Goal: Task Accomplishment & Management: Use online tool/utility

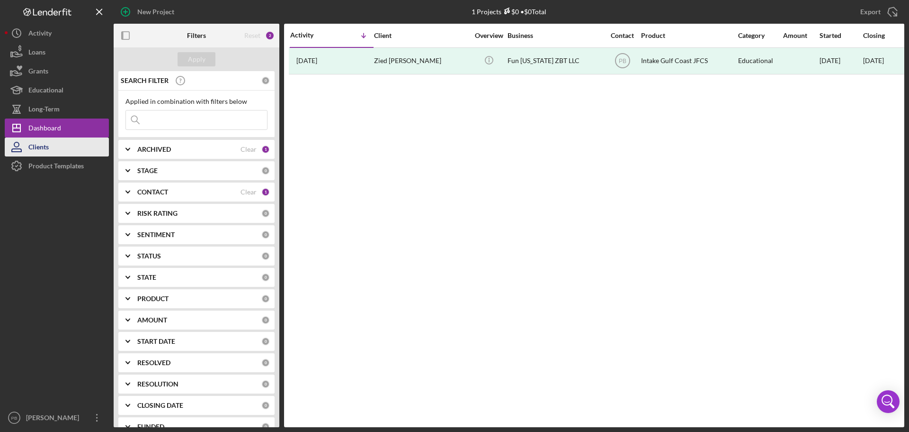
click at [52, 142] on button "Clients" at bounding box center [57, 146] width 104 height 19
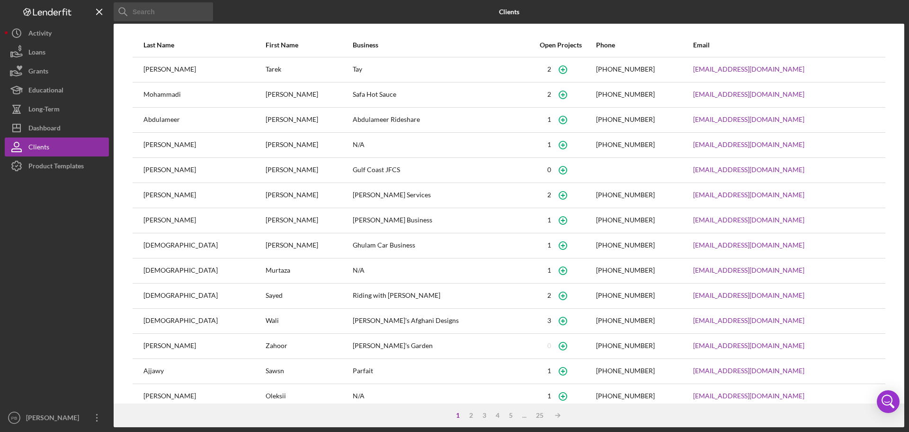
click at [180, 12] on input at bounding box center [163, 11] width 99 height 19
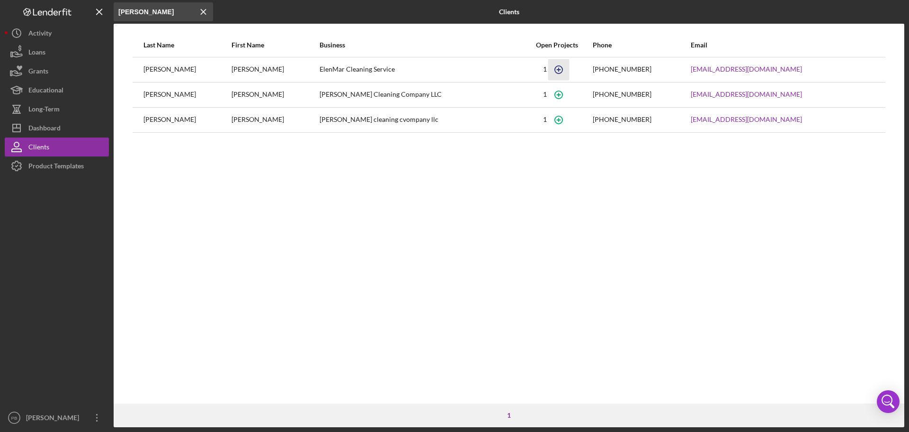
type input "[PERSON_NAME]"
click at [570, 69] on icon "button" at bounding box center [559, 69] width 21 height 21
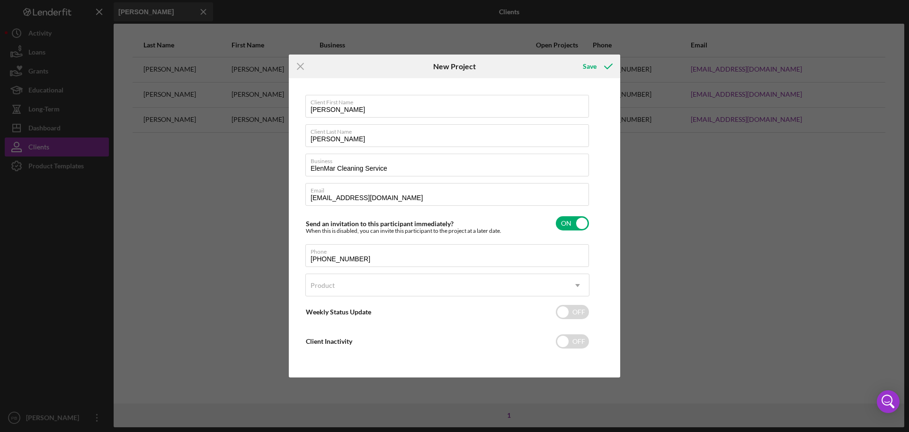
click at [721, 221] on div "Icon/Menu Close New Project Save Client First Name [PERSON_NAME] Client Last Na…" at bounding box center [454, 216] width 909 height 432
click at [299, 62] on icon "Icon/Menu Close" at bounding box center [301, 66] width 24 height 24
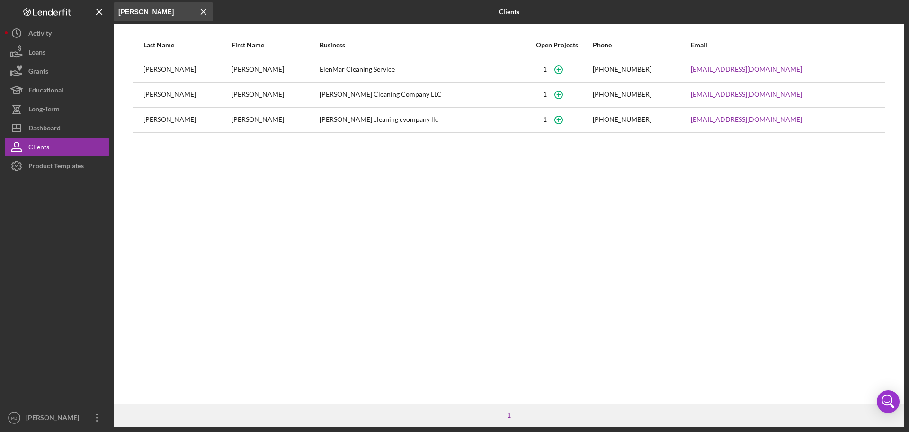
click at [158, 74] on div "[PERSON_NAME]" at bounding box center [187, 70] width 87 height 24
drag, startPoint x: 287, startPoint y: 75, endPoint x: 399, endPoint y: 72, distance: 112.3
click at [287, 75] on div "[PERSON_NAME]" at bounding box center [275, 70] width 87 height 24
click at [49, 127] on div "Dashboard" at bounding box center [44, 128] width 32 height 21
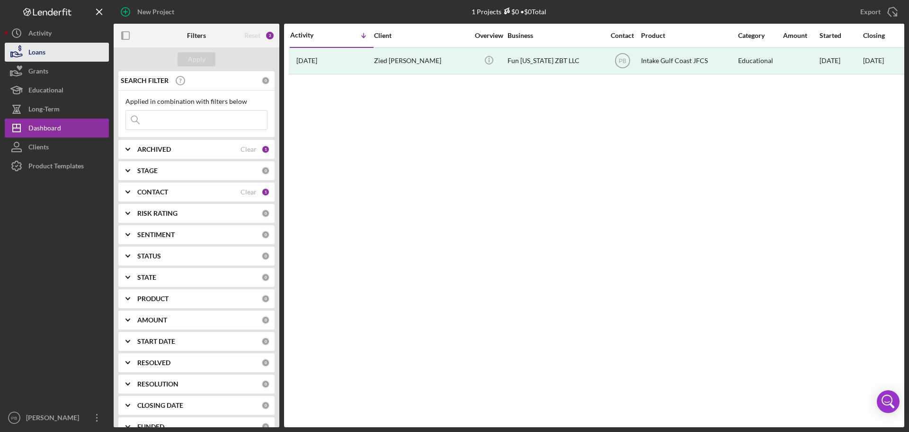
click at [56, 61] on button "Loans" at bounding box center [57, 52] width 104 height 19
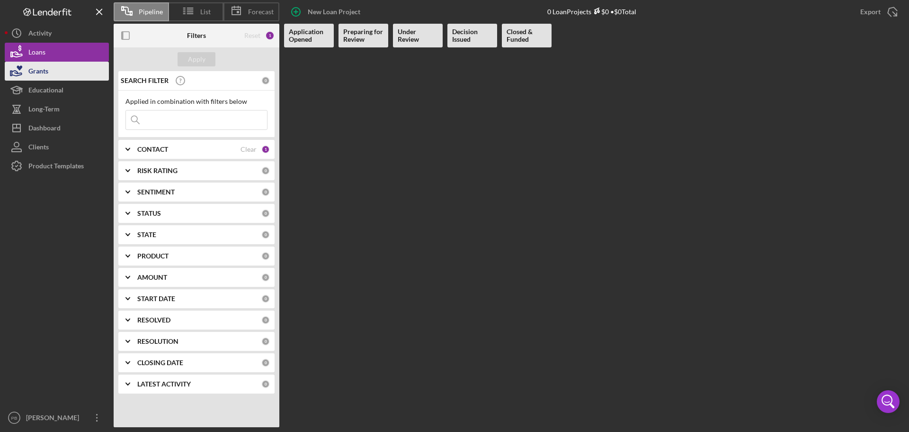
click at [72, 73] on button "Grants" at bounding box center [57, 71] width 104 height 19
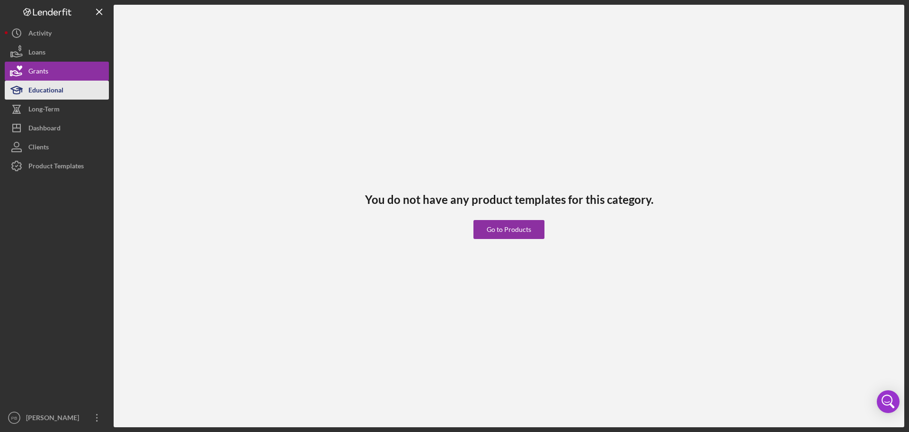
click at [64, 95] on button "Educational" at bounding box center [57, 90] width 104 height 19
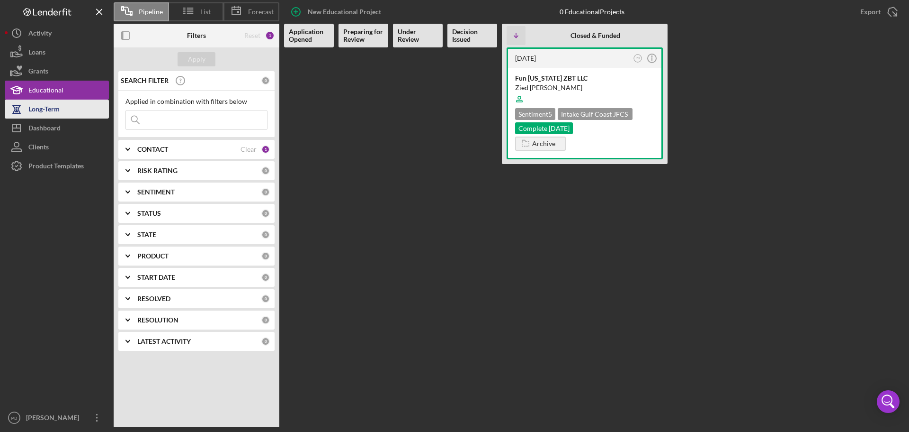
click at [57, 108] on div "Long-Term" at bounding box center [43, 109] width 31 height 21
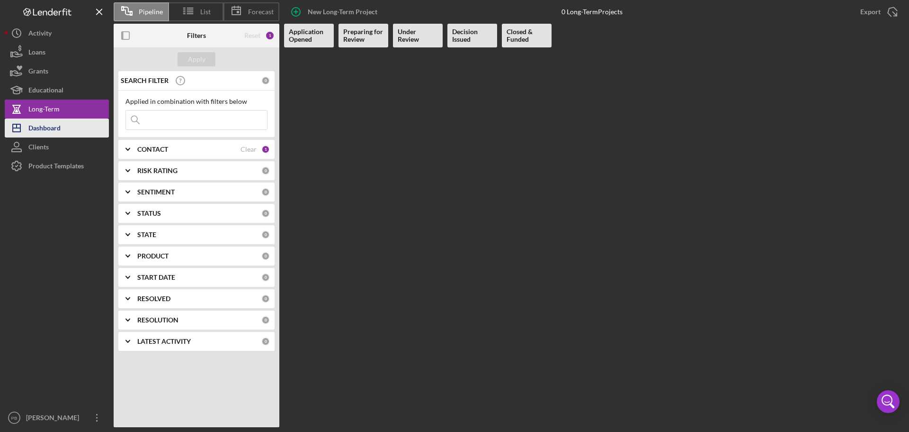
click at [56, 125] on div "Dashboard" at bounding box center [44, 128] width 32 height 21
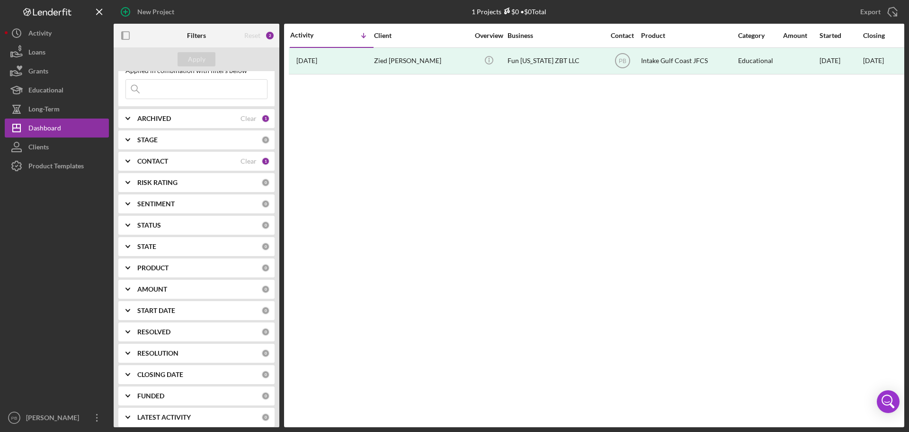
scroll to position [37, 0]
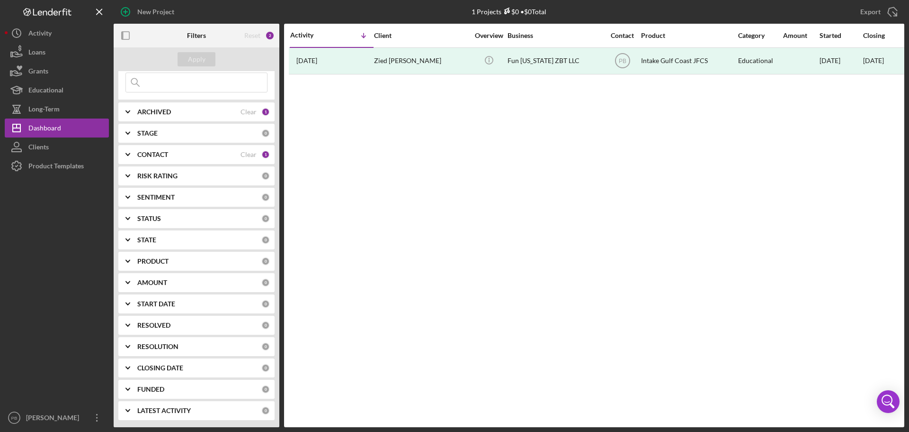
click at [130, 368] on icon "Icon/Expander" at bounding box center [128, 368] width 24 height 24
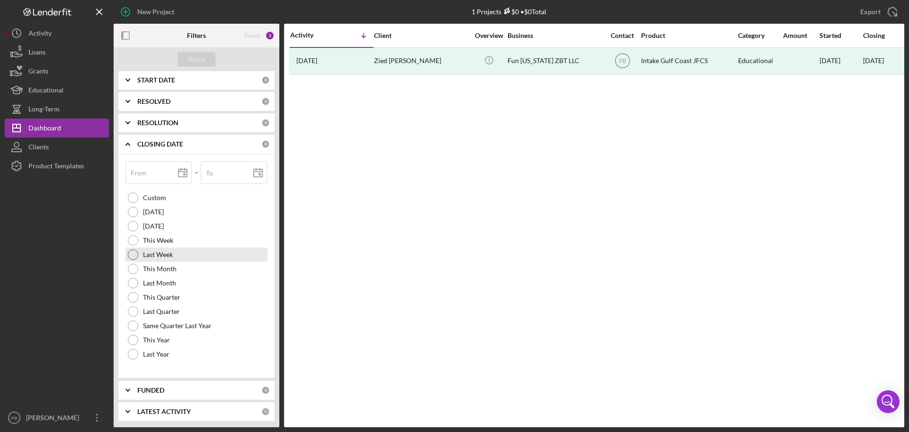
scroll to position [262, 0]
click at [127, 141] on icon "Icon/Expander" at bounding box center [128, 143] width 24 height 24
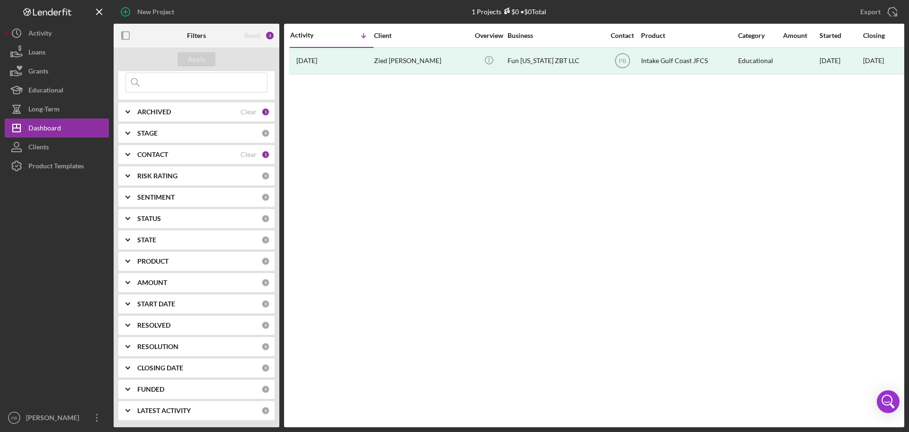
scroll to position [37, 0]
click at [48, 38] on div "Activity" at bounding box center [39, 34] width 23 height 21
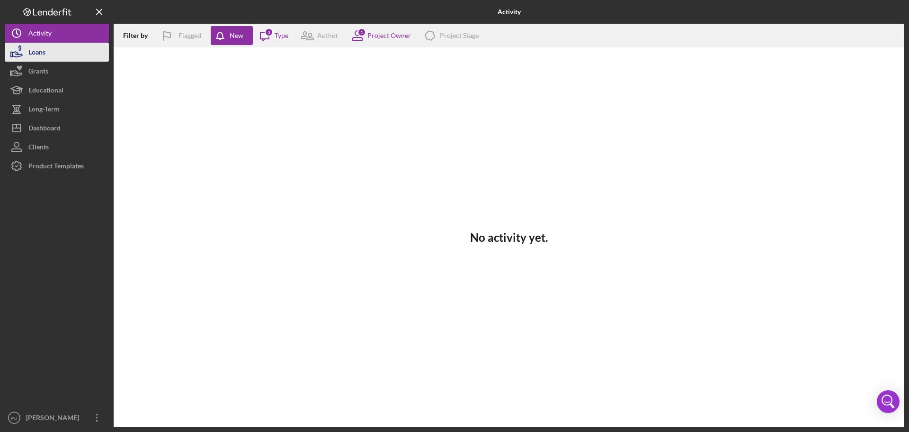
click at [59, 44] on button "Loans" at bounding box center [57, 52] width 104 height 19
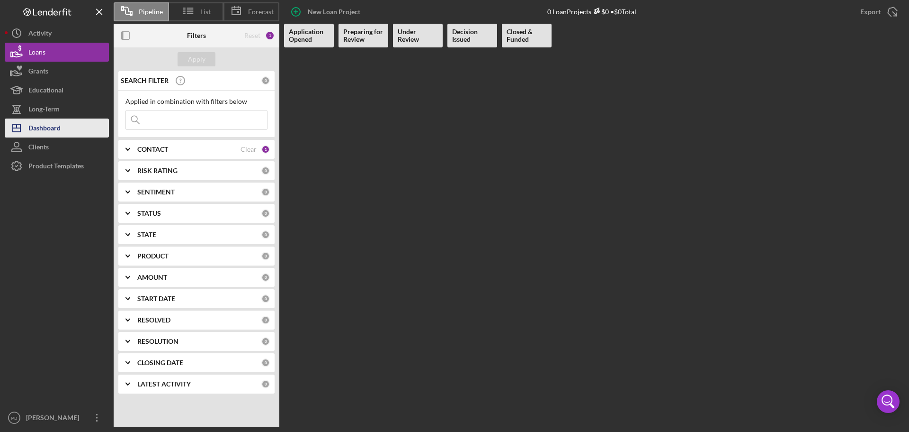
click at [50, 119] on div "Dashboard" at bounding box center [44, 128] width 32 height 21
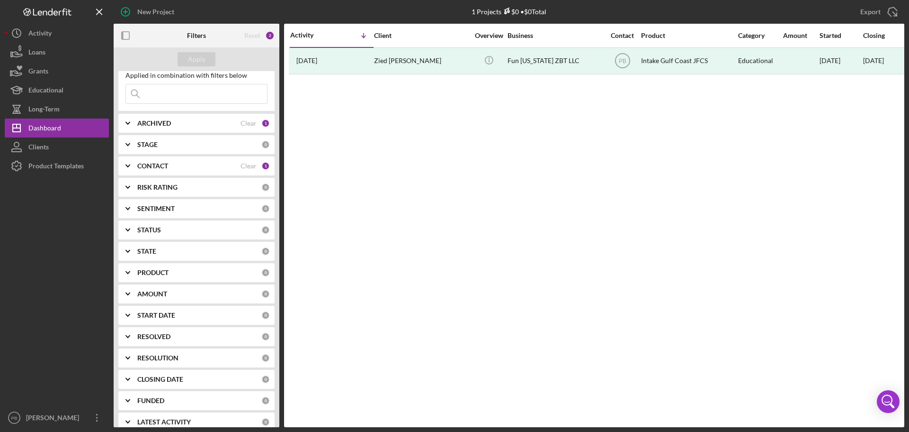
scroll to position [37, 0]
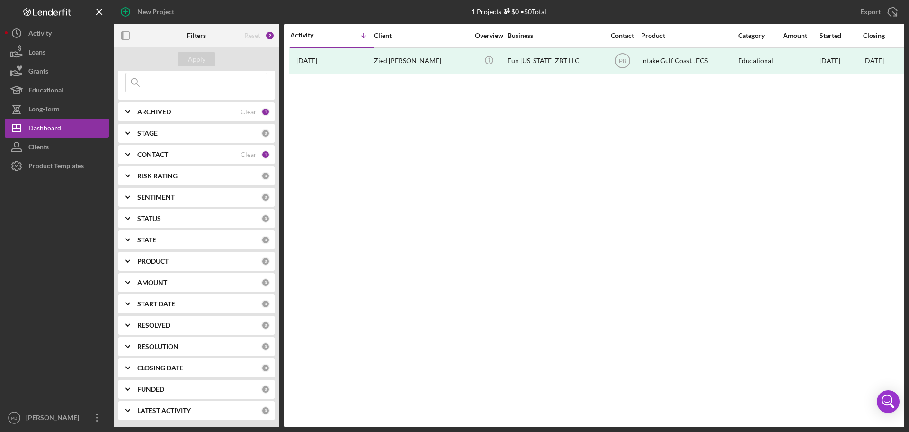
click at [178, 87] on input at bounding box center [196, 82] width 141 height 19
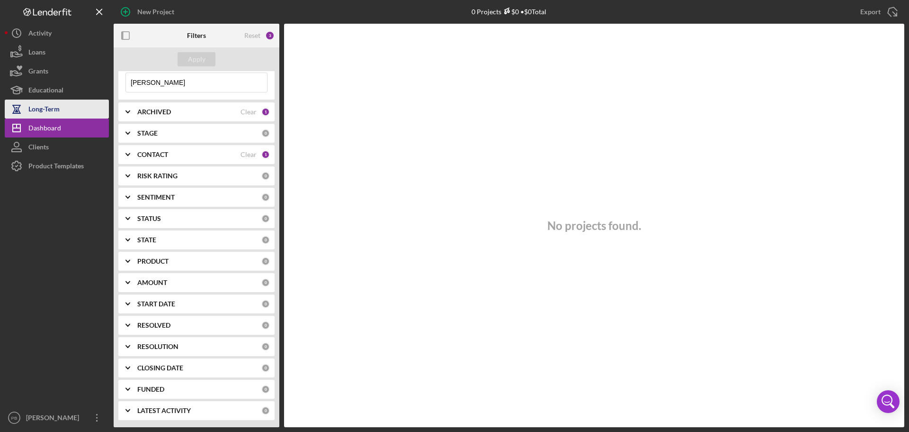
type input "[PERSON_NAME]"
click at [54, 112] on div "Long-Term" at bounding box center [43, 109] width 31 height 21
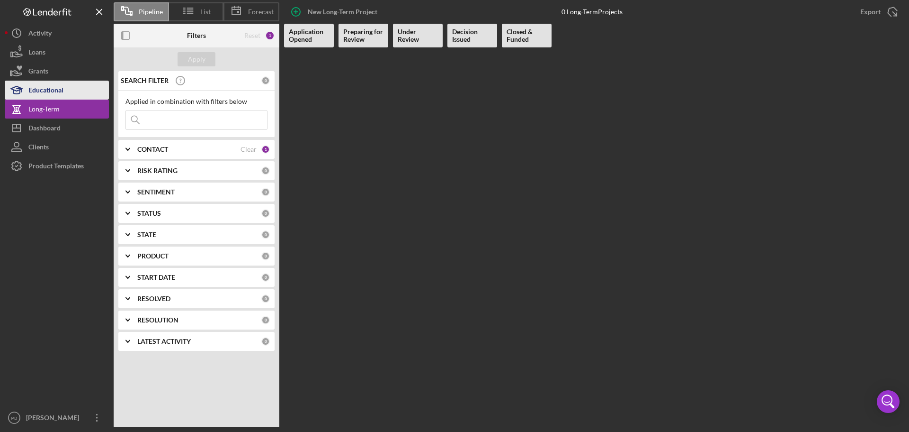
click at [42, 89] on div "Educational" at bounding box center [45, 91] width 35 height 21
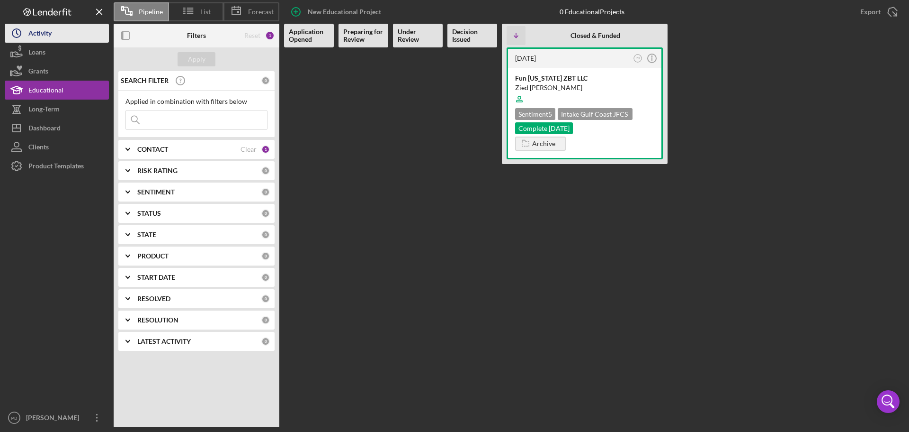
click at [52, 36] on button "Icon/History Activity" at bounding box center [57, 33] width 104 height 19
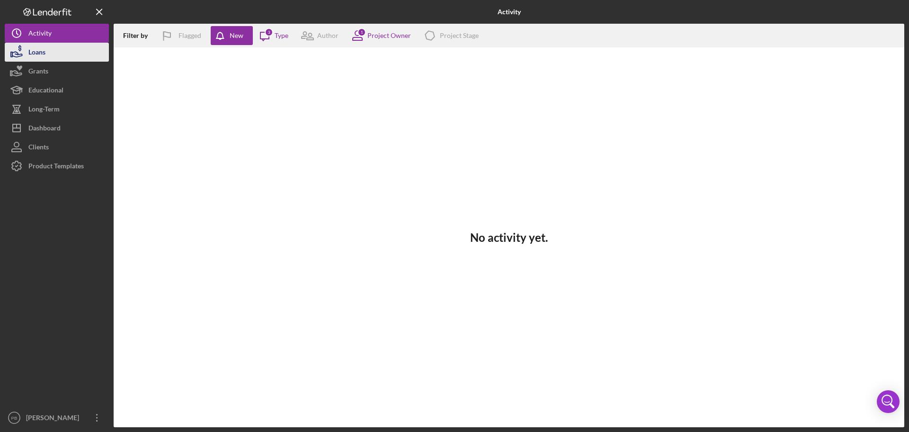
click at [52, 56] on button "Loans" at bounding box center [57, 52] width 104 height 19
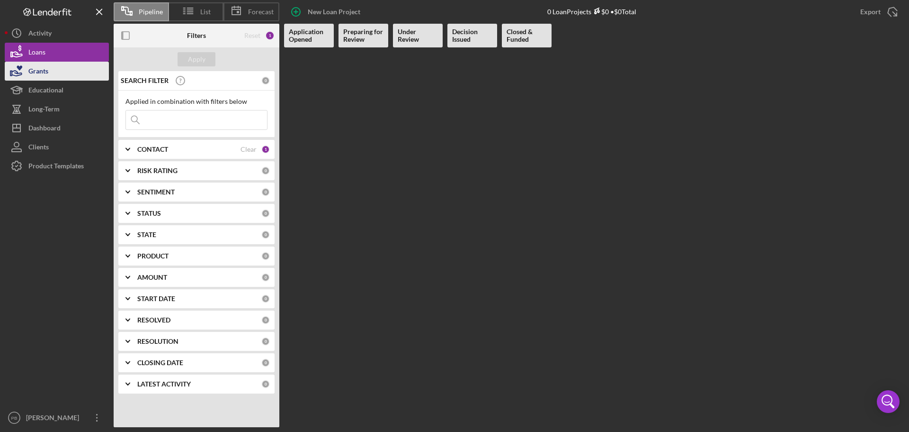
click at [51, 67] on button "Grants" at bounding box center [57, 71] width 104 height 19
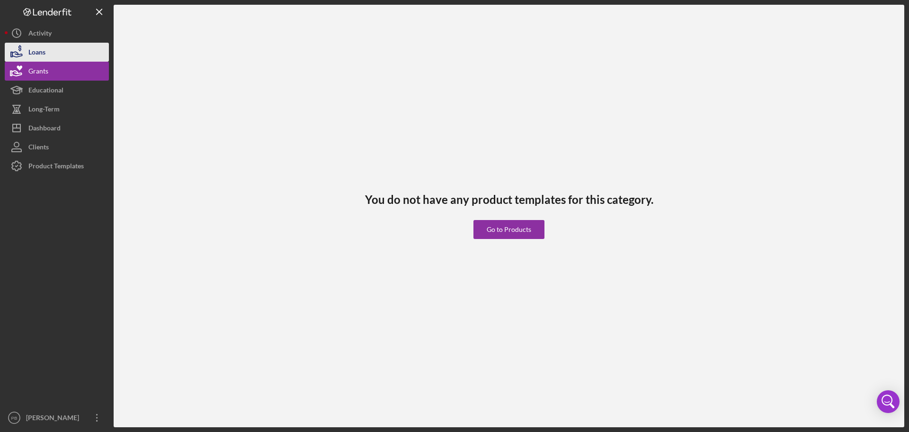
click at [52, 51] on button "Loans" at bounding box center [57, 52] width 104 height 19
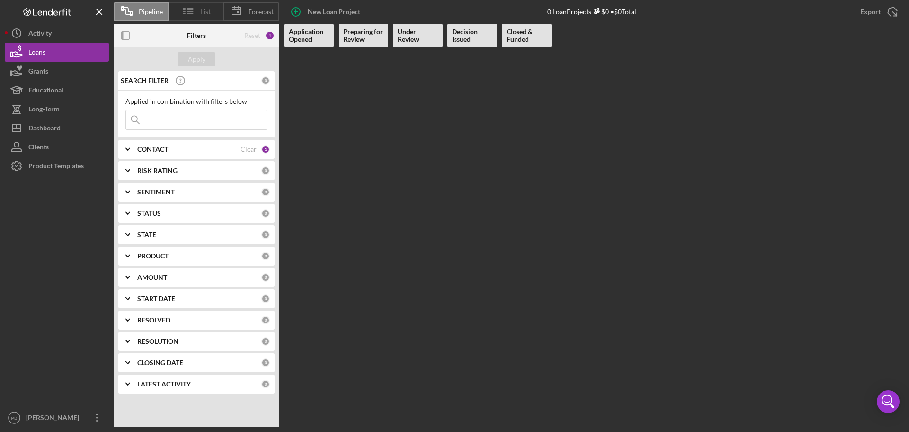
click at [206, 14] on span "List" at bounding box center [205, 12] width 10 height 8
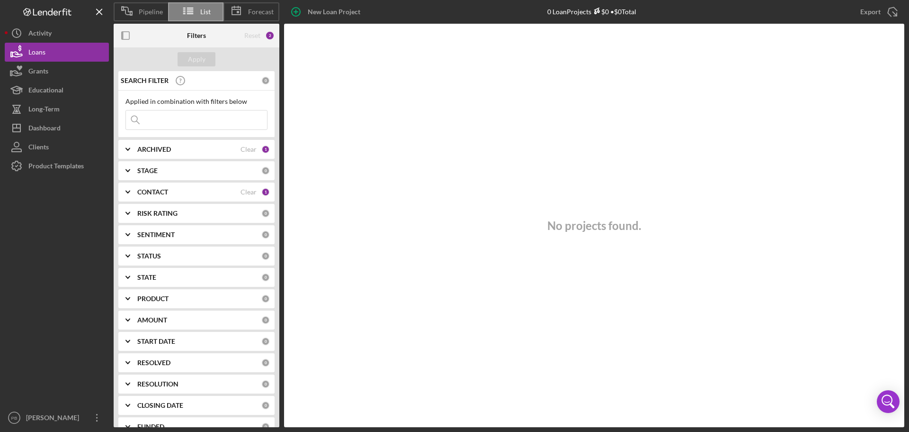
scroll to position [37, 0]
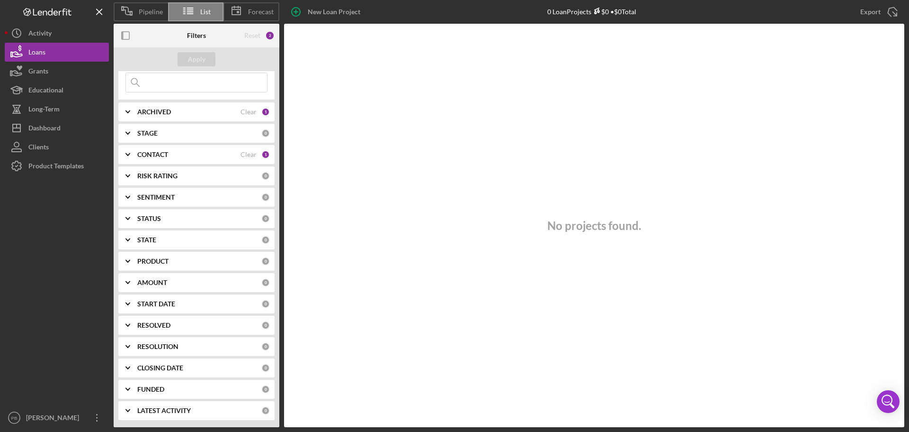
click at [129, 385] on icon "Icon/Expander" at bounding box center [128, 389] width 24 height 24
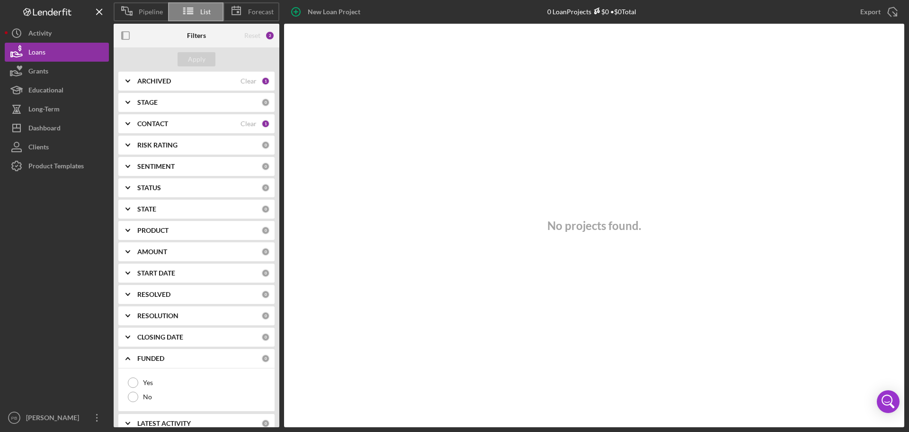
scroll to position [81, 0]
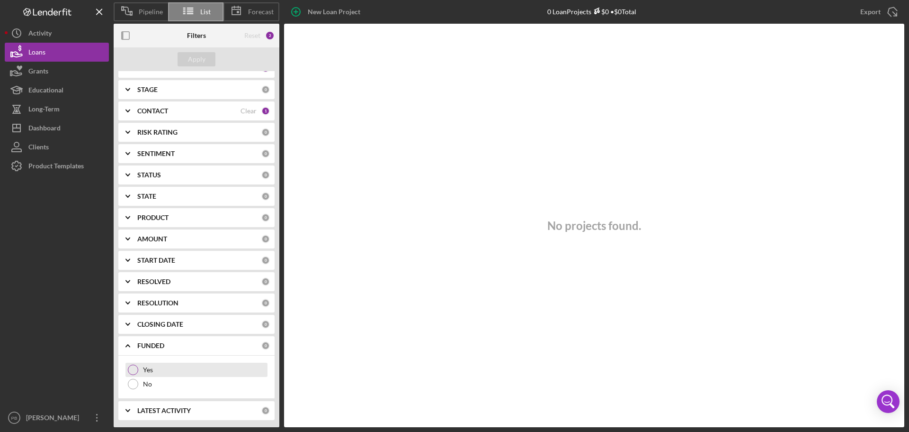
click at [135, 373] on div at bounding box center [133, 369] width 10 height 10
click at [198, 60] on div "Apply" at bounding box center [197, 59] width 18 height 14
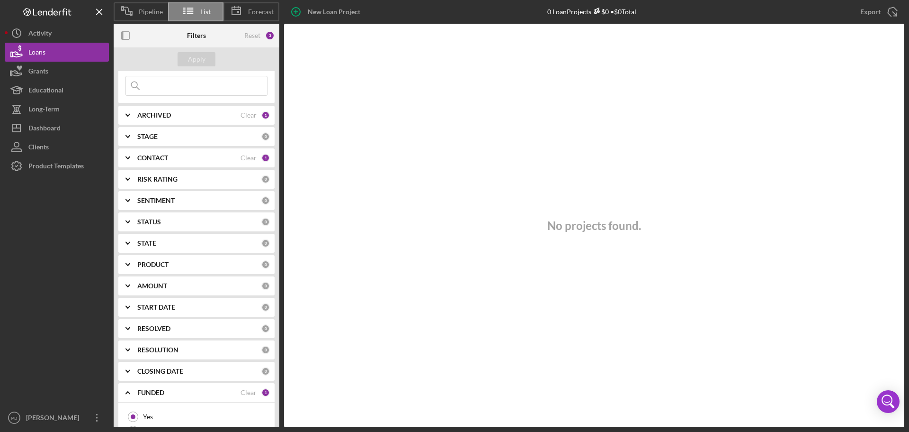
scroll to position [0, 0]
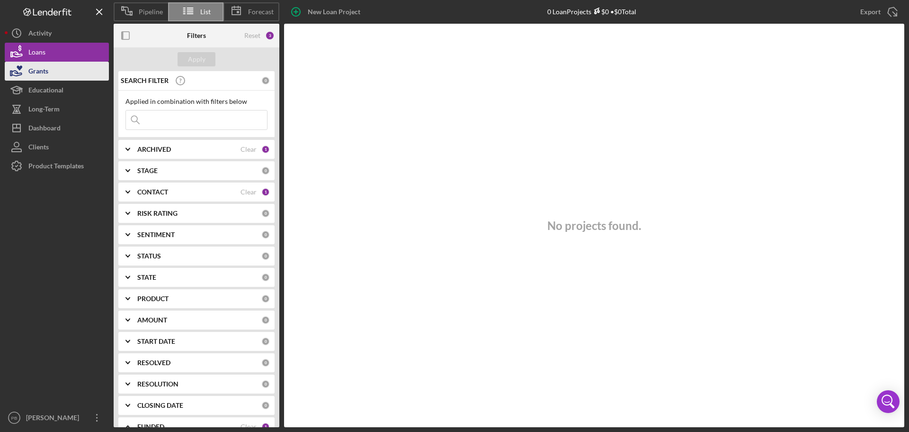
click at [58, 69] on button "Grants" at bounding box center [57, 71] width 104 height 19
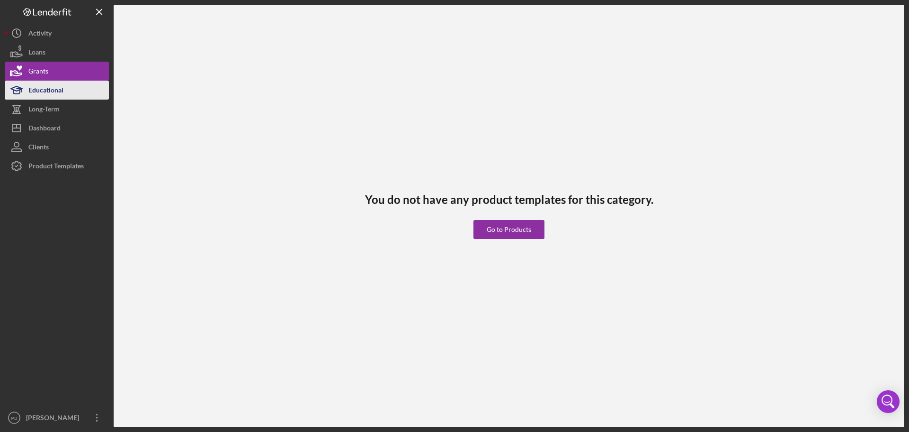
click at [61, 90] on div "Educational" at bounding box center [45, 91] width 35 height 21
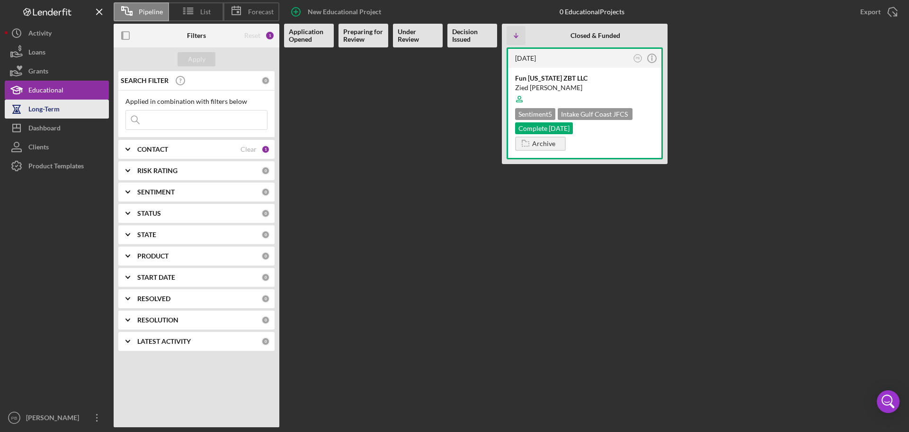
click at [57, 112] on div "Long-Term" at bounding box center [43, 109] width 31 height 21
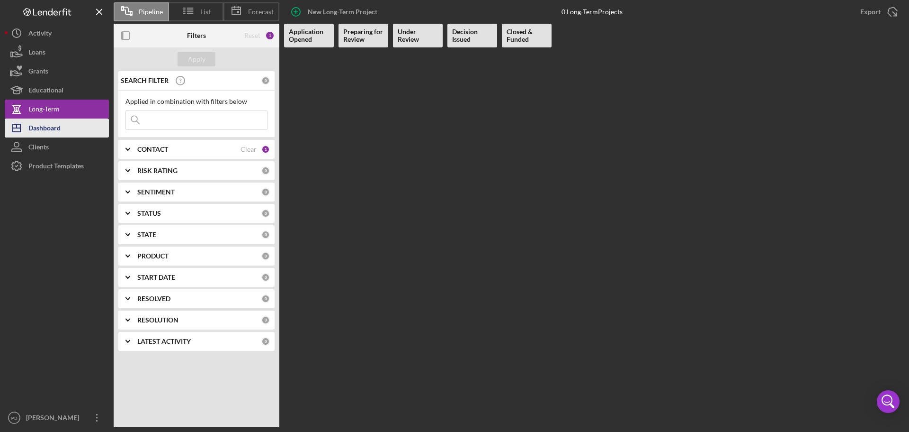
click at [48, 136] on div "Dashboard" at bounding box center [44, 128] width 32 height 21
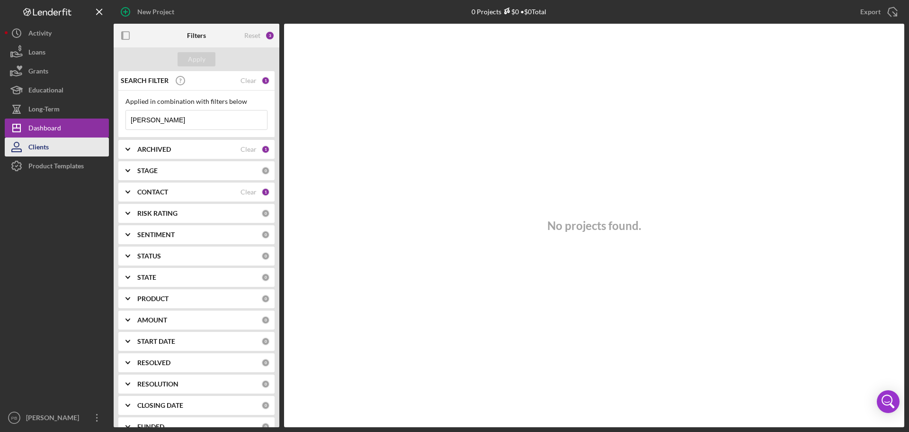
click at [45, 154] on div "Clients" at bounding box center [38, 147] width 20 height 21
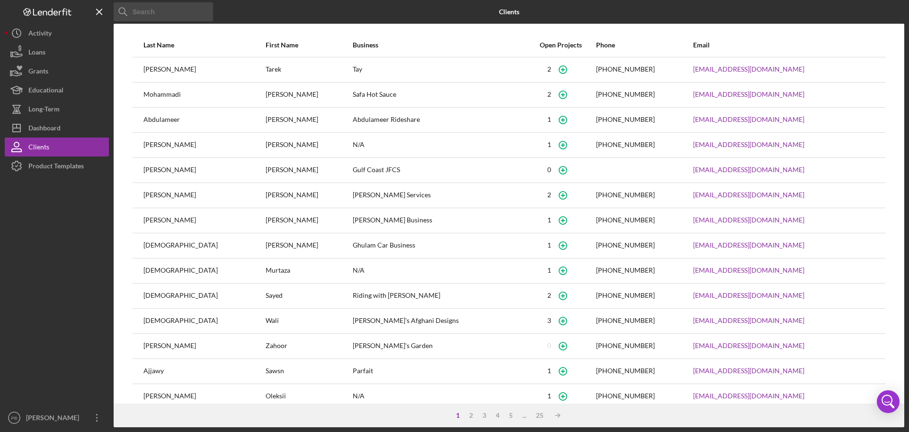
click at [176, 20] on input at bounding box center [163, 11] width 99 height 19
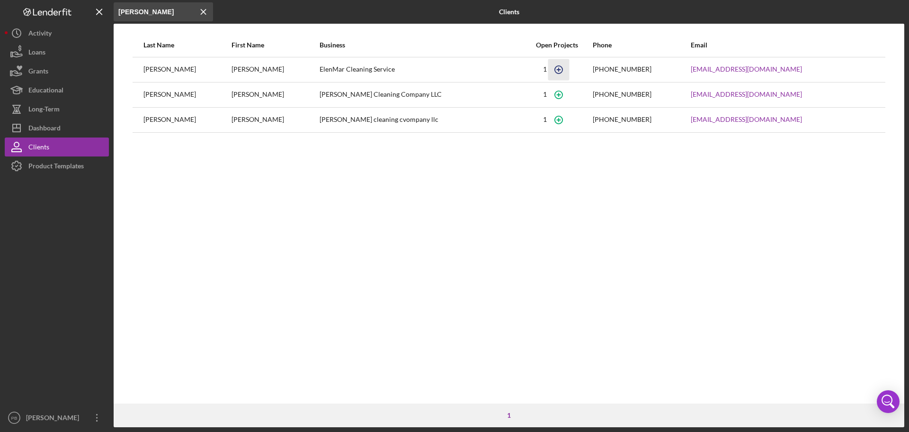
click at [568, 69] on icon "button" at bounding box center [559, 69] width 21 height 21
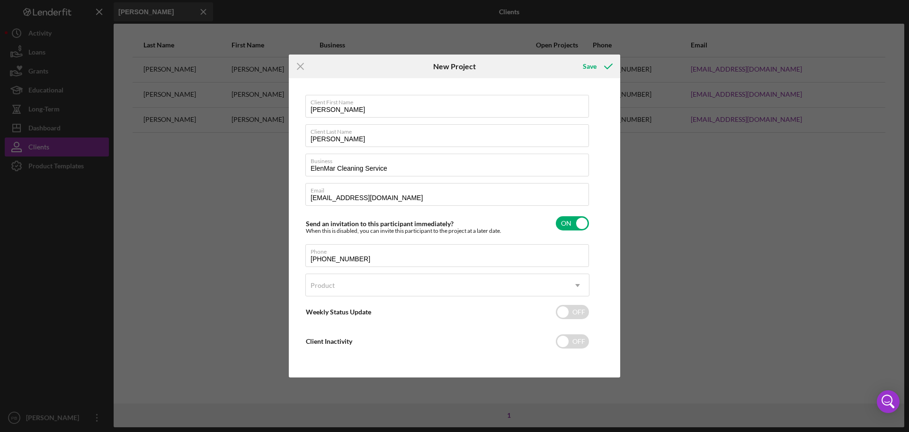
click at [303, 65] on icon "Icon/Menu Close" at bounding box center [301, 66] width 24 height 24
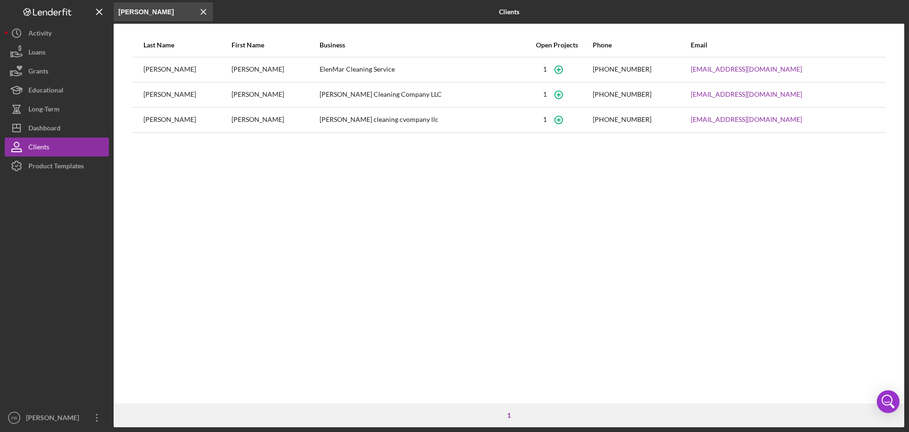
click at [547, 70] on div "1" at bounding box center [545, 69] width 4 height 8
click at [568, 69] on icon "button" at bounding box center [559, 69] width 21 height 21
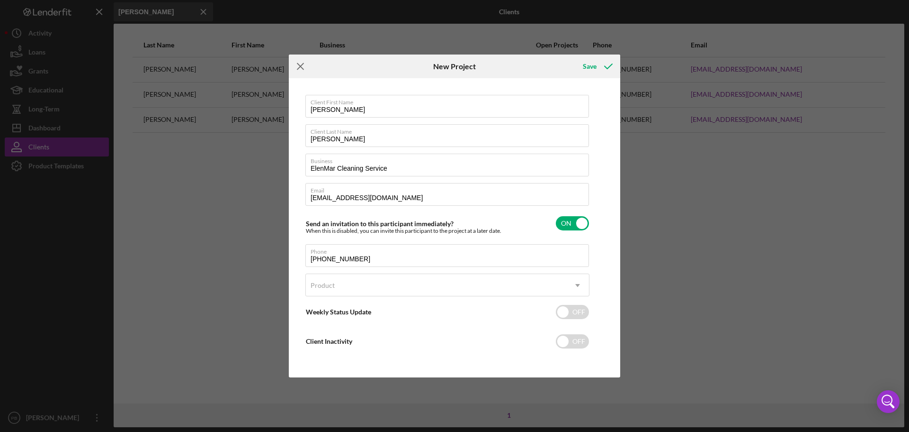
click at [300, 69] on icon "Icon/Menu Close" at bounding box center [301, 66] width 24 height 24
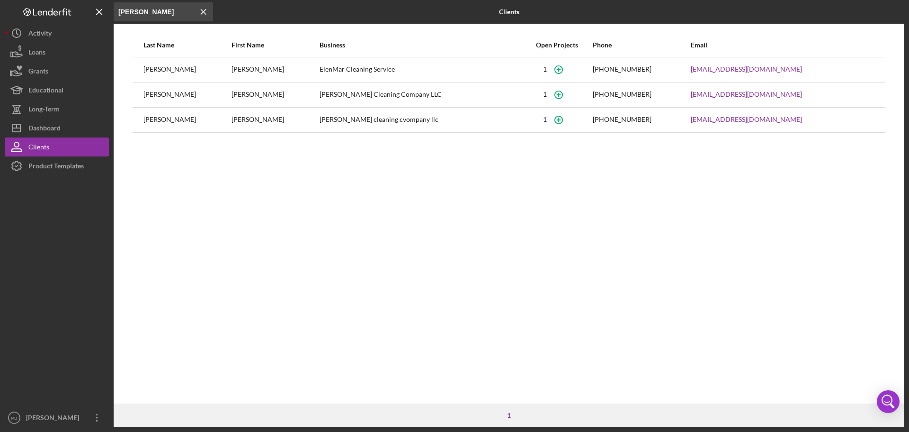
click at [252, 62] on div "[PERSON_NAME]" at bounding box center [275, 70] width 87 height 24
click at [267, 67] on div "[PERSON_NAME]" at bounding box center [275, 70] width 87 height 24
click at [384, 69] on div "ElenMar Cleaning Service" at bounding box center [421, 70] width 202 height 24
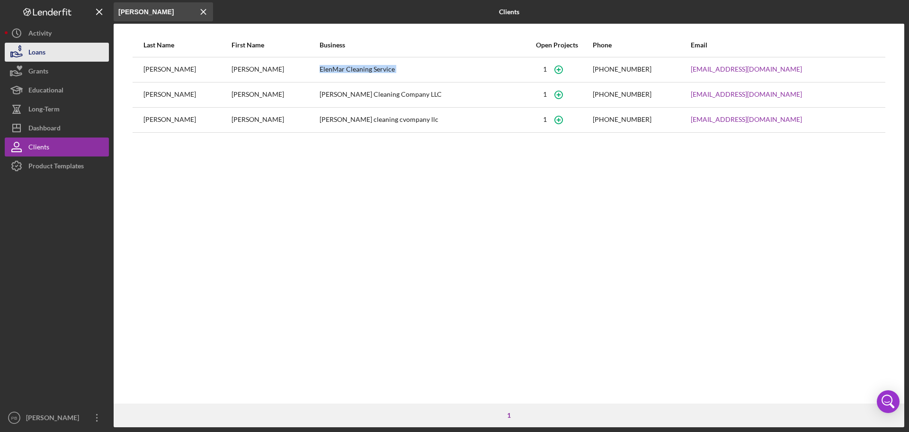
copy div "ElenMar Cleaning Service"
click at [135, 9] on input "[PERSON_NAME]" at bounding box center [163, 11] width 99 height 19
paste input "ElenMar Cleaning Servic"
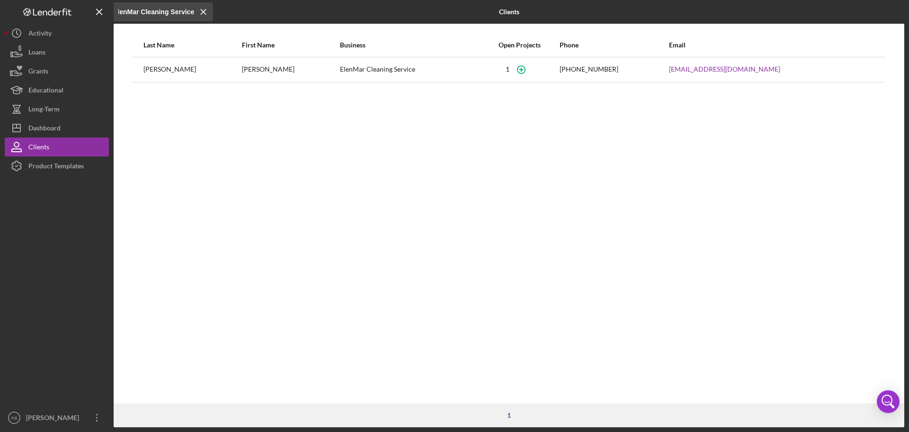
click at [304, 163] on div "Last Name First Name Business Open Projects Phone Email [PERSON_NAME] Cleaning …" at bounding box center [509, 218] width 791 height 370
click at [148, 16] on input "ElenMar Cleaning Service" at bounding box center [163, 11] width 99 height 19
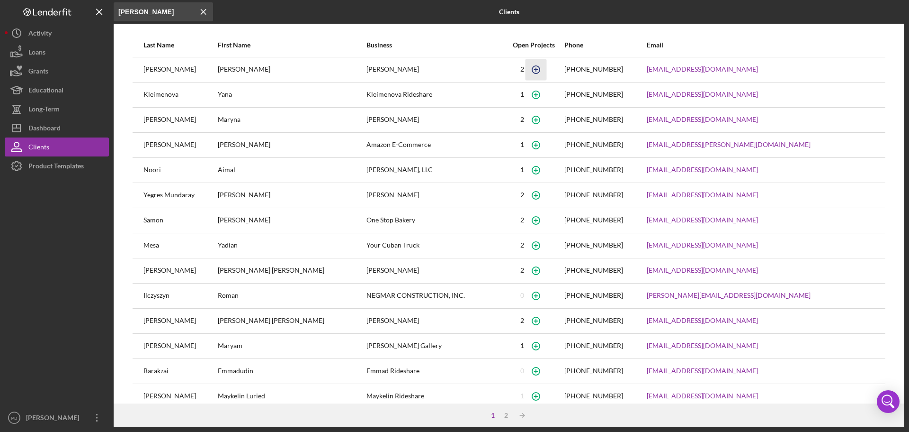
type input "[PERSON_NAME]"
click at [547, 67] on icon "button" at bounding box center [535, 69] width 21 height 21
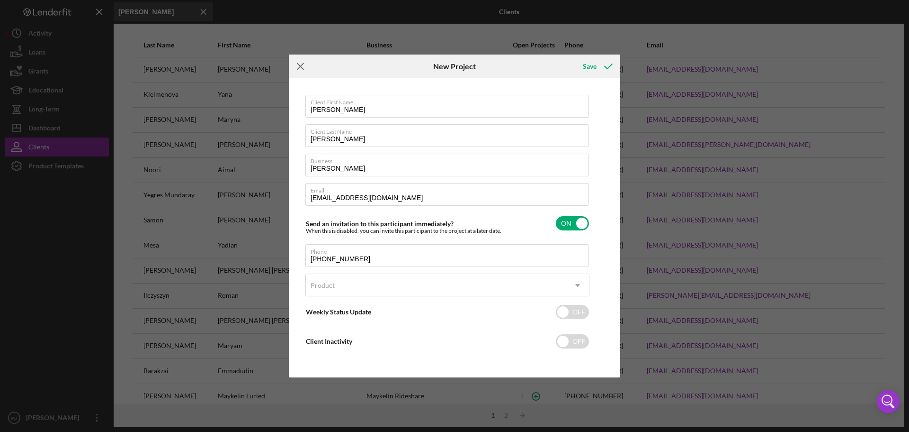
click at [301, 63] on icon "Icon/Menu Close" at bounding box center [301, 66] width 24 height 24
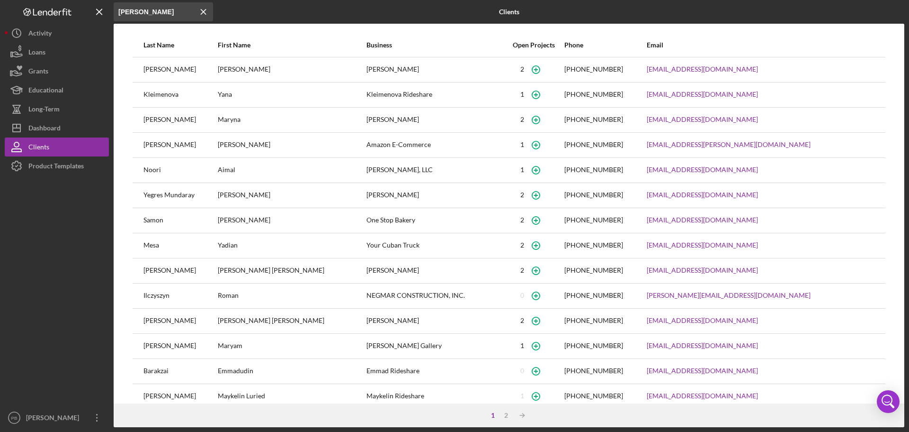
click at [524, 68] on div "2" at bounding box center [523, 69] width 4 height 8
click at [538, 70] on icon "button" at bounding box center [536, 69] width 4 height 4
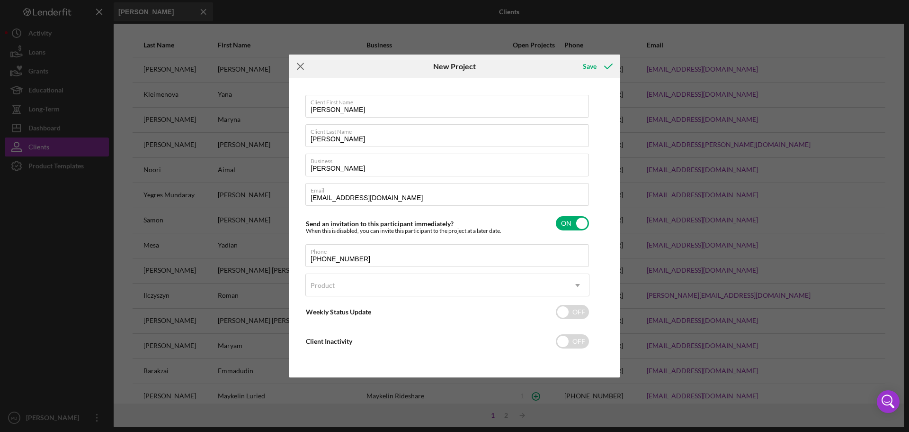
click at [298, 64] on icon "Icon/Menu Close" at bounding box center [301, 66] width 24 height 24
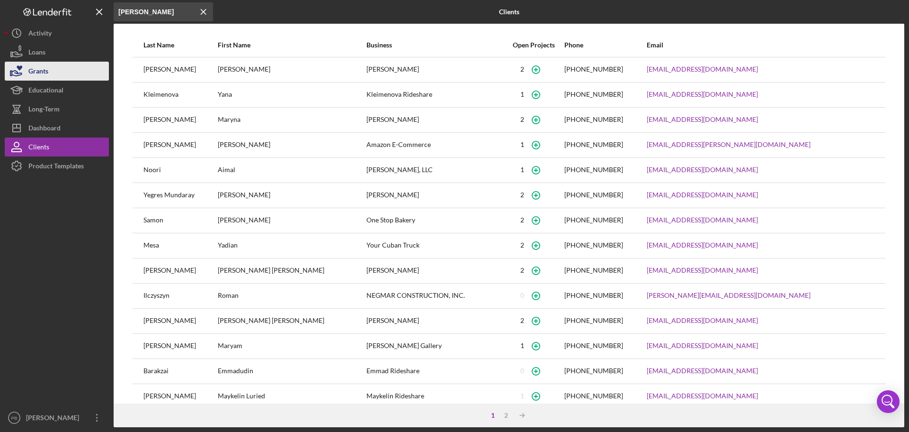
click at [65, 70] on button "Grants" at bounding box center [57, 71] width 104 height 19
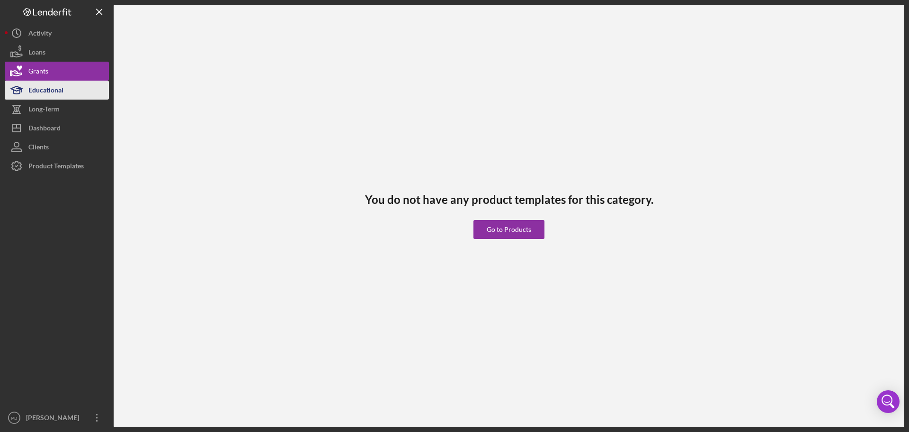
click at [60, 89] on div "Educational" at bounding box center [45, 91] width 35 height 21
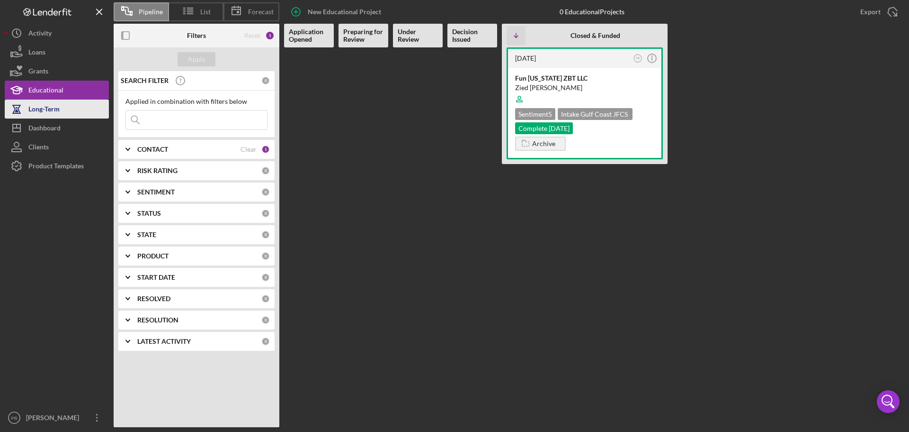
click at [61, 107] on button "Long-Term" at bounding box center [57, 108] width 104 height 19
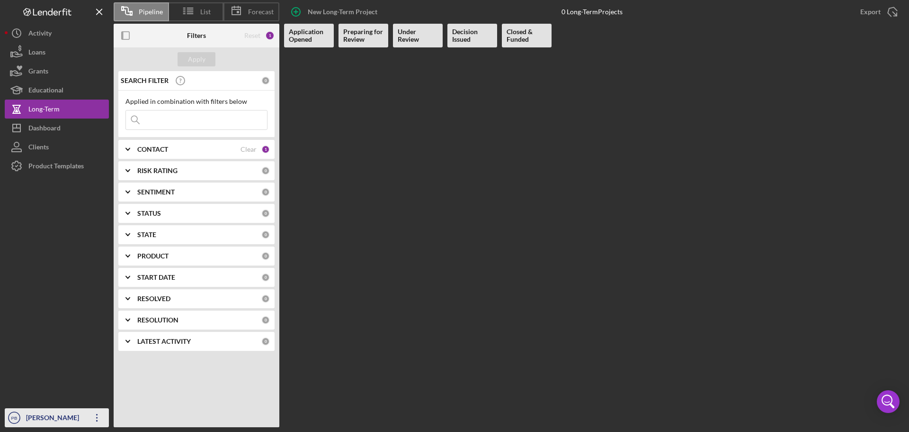
click at [97, 414] on icon "button" at bounding box center [96, 418] width 1 height 8
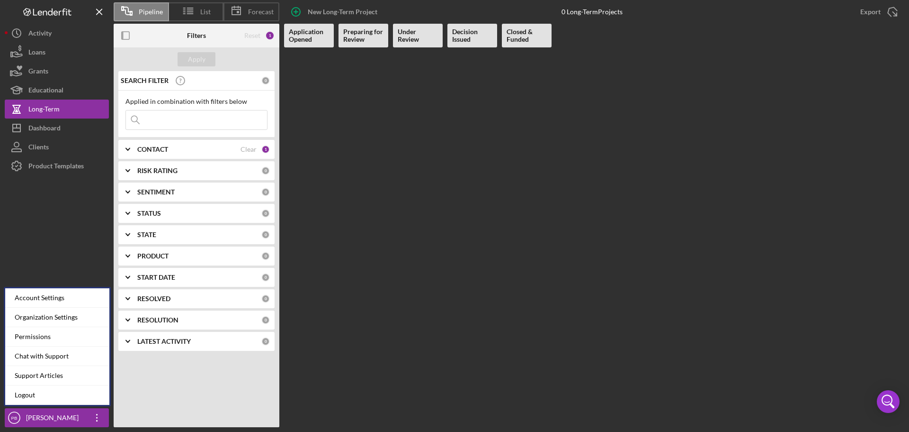
click at [52, 376] on link "Support Articles" at bounding box center [57, 375] width 104 height 19
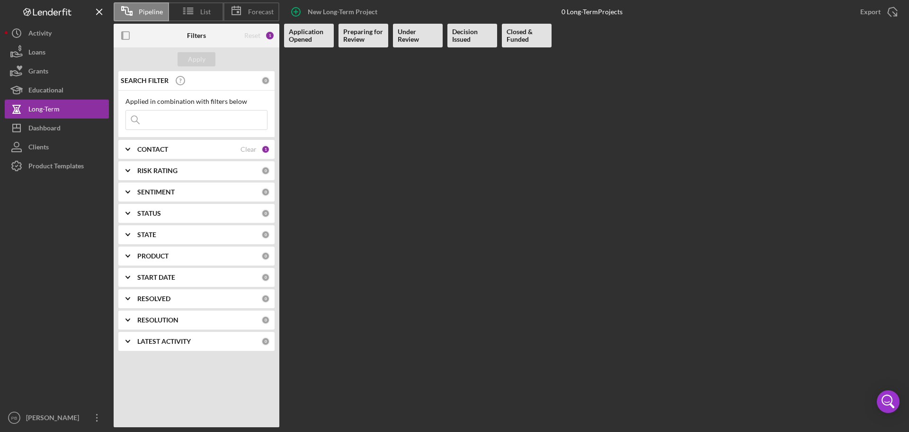
click at [101, 10] on line "button" at bounding box center [99, 11] width 5 height 5
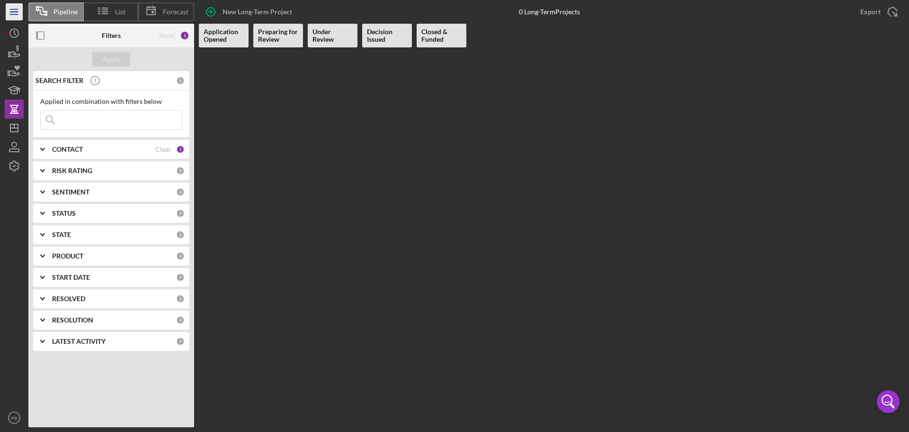
click at [15, 10] on icon "Icon/Menu" at bounding box center [14, 11] width 21 height 21
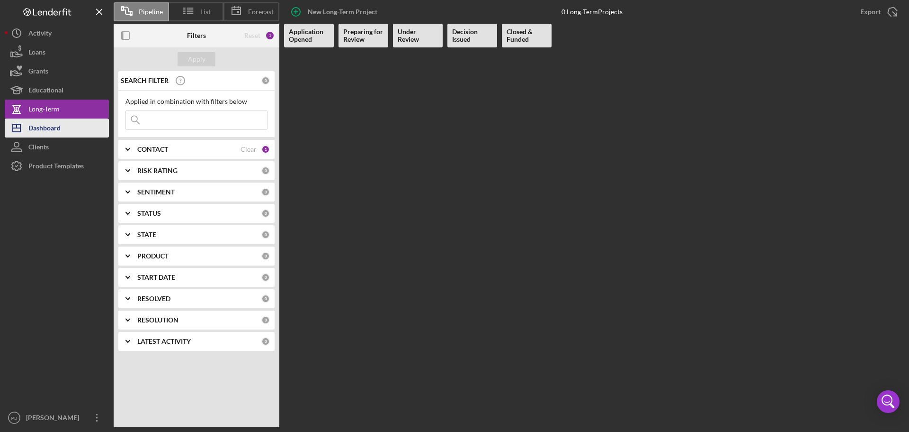
click at [68, 122] on button "Icon/Dashboard Dashboard" at bounding box center [57, 127] width 104 height 19
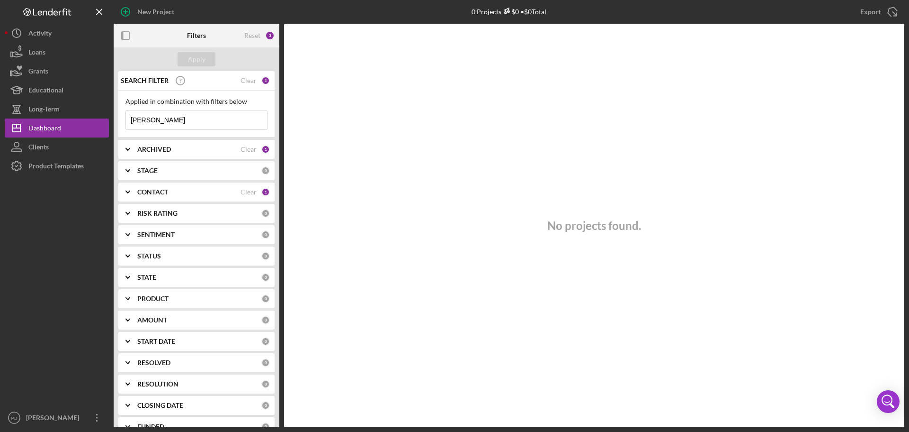
click at [144, 121] on input "[PERSON_NAME]" at bounding box center [196, 119] width 141 height 19
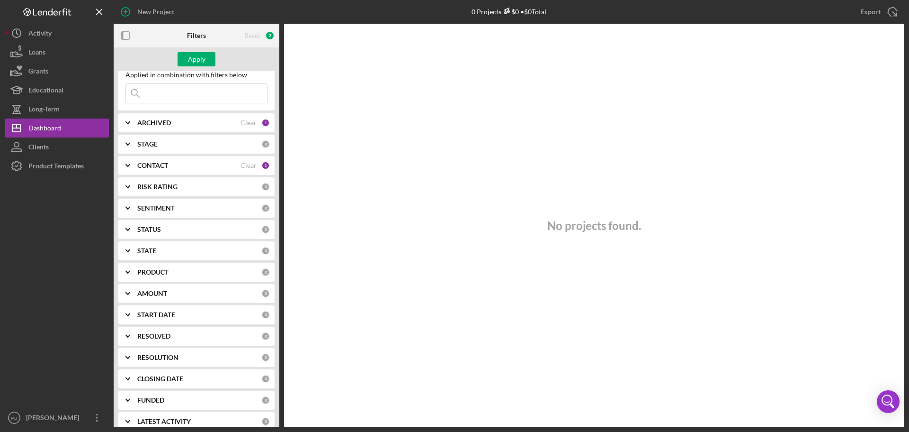
scroll to position [37, 0]
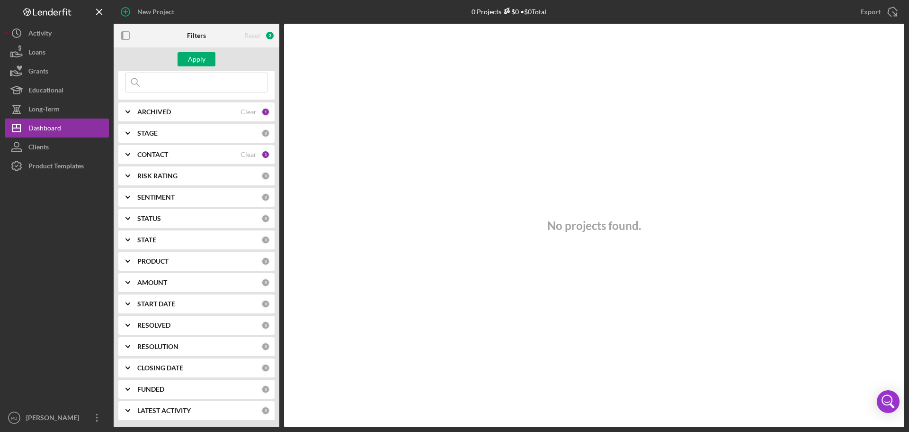
click at [125, 133] on icon "Icon/Expander" at bounding box center [128, 133] width 24 height 24
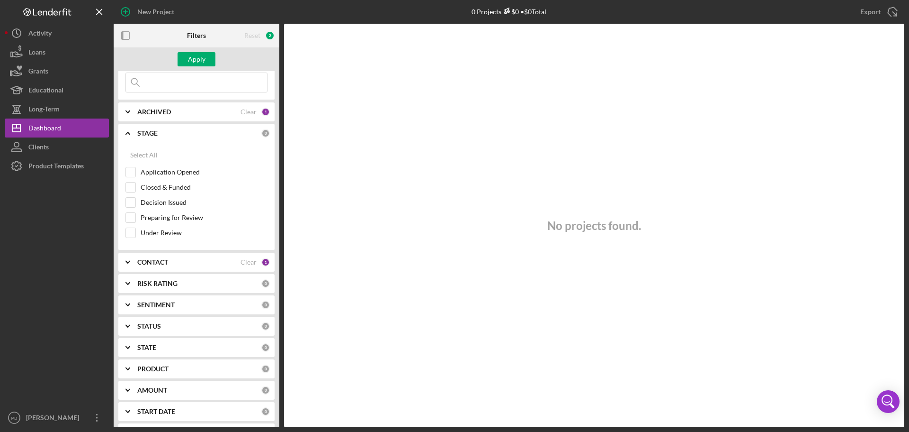
click at [126, 132] on icon "Icon/Expander" at bounding box center [128, 133] width 24 height 24
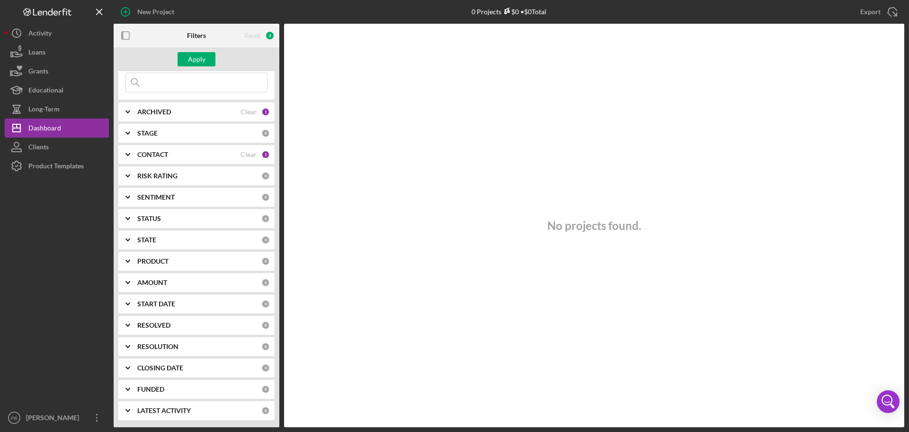
click at [127, 156] on icon "Icon/Expander" at bounding box center [128, 155] width 24 height 24
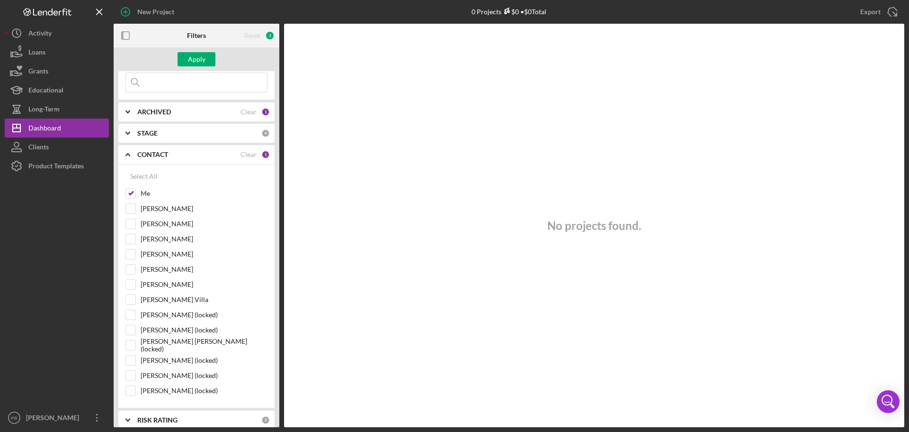
click at [127, 156] on icon "Icon/Expander" at bounding box center [128, 155] width 24 height 24
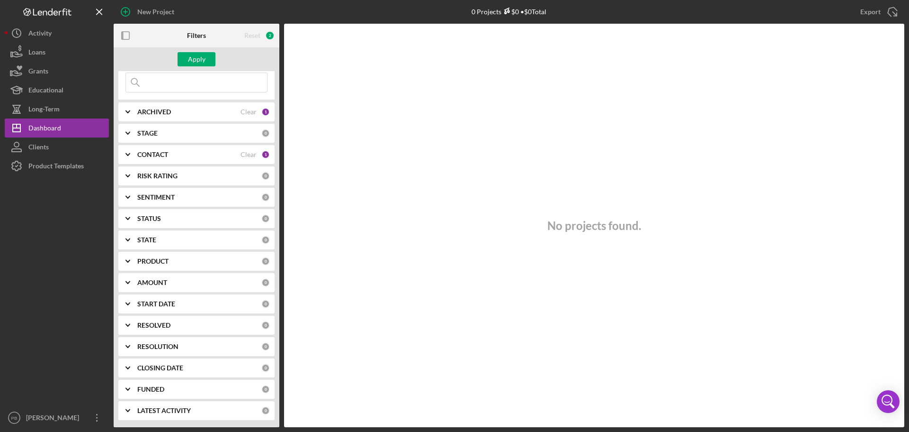
click at [130, 176] on icon "Icon/Expander" at bounding box center [128, 176] width 24 height 24
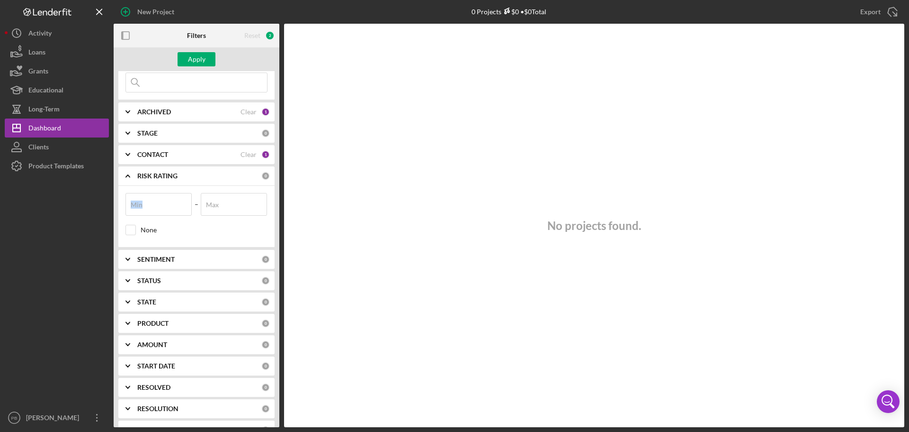
click at [130, 176] on icon "Icon/Expander" at bounding box center [128, 176] width 24 height 24
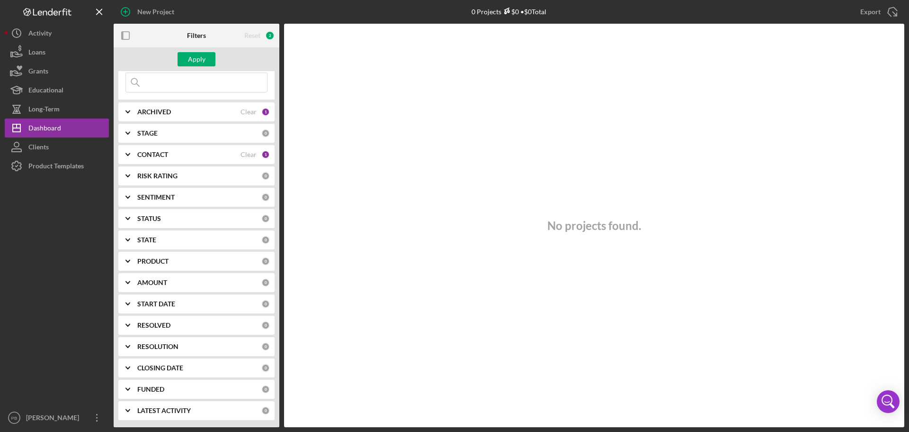
click at [129, 281] on polyline at bounding box center [128, 282] width 4 height 2
click at [129, 281] on icon "Icon/Expander" at bounding box center [128, 282] width 24 height 24
click at [128, 390] on polyline at bounding box center [128, 389] width 4 height 2
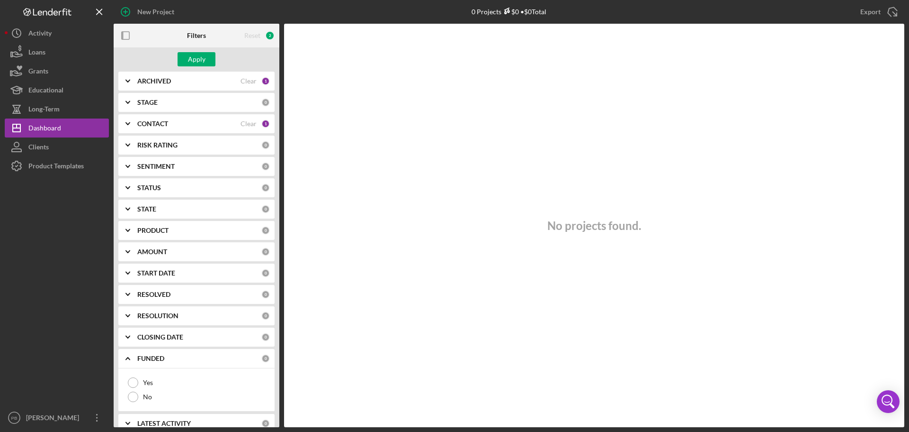
scroll to position [81, 0]
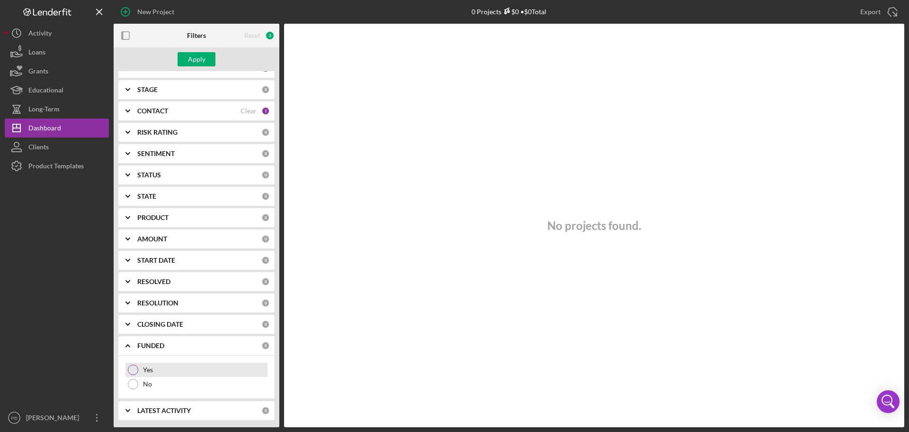
click at [135, 370] on div at bounding box center [133, 369] width 10 height 10
click at [199, 57] on div "Apply" at bounding box center [197, 59] width 18 height 14
click at [150, 324] on b "CLOSING DATE" at bounding box center [160, 324] width 46 height 8
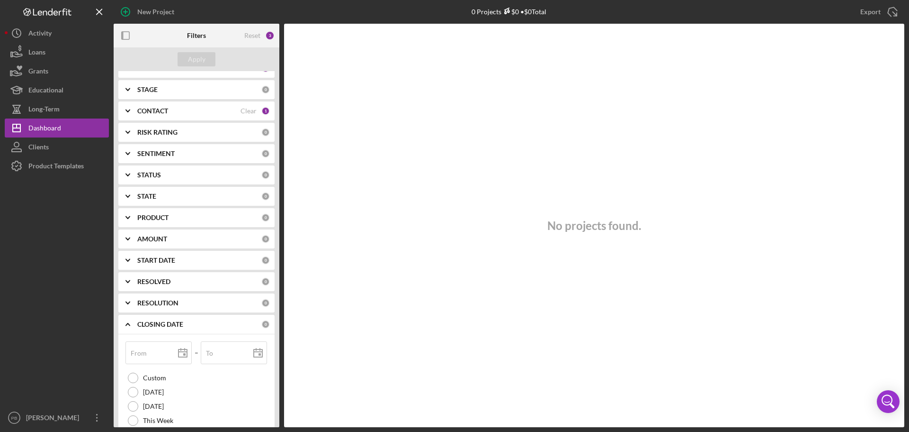
click at [162, 303] on b "RESOLUTION" at bounding box center [157, 303] width 41 height 8
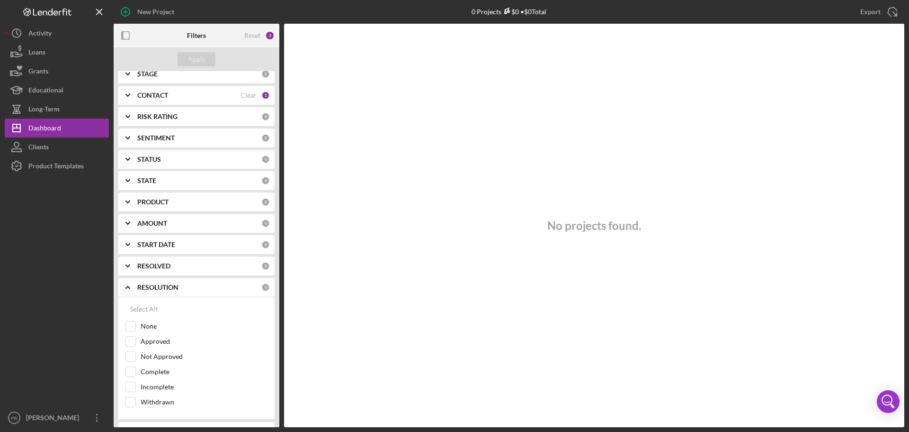
scroll to position [0, 0]
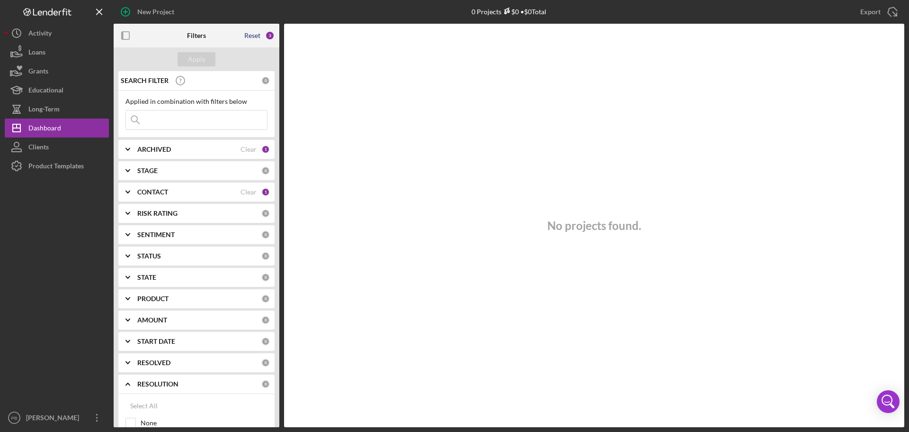
click at [250, 38] on div "Reset" at bounding box center [252, 36] width 16 height 8
click at [195, 56] on div "Apply" at bounding box center [197, 59] width 18 height 14
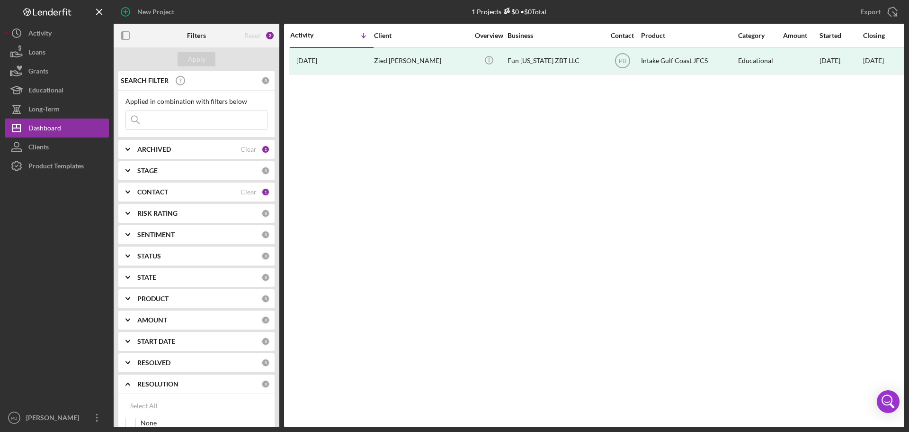
click at [129, 151] on icon "Icon/Expander" at bounding box center [128, 149] width 24 height 24
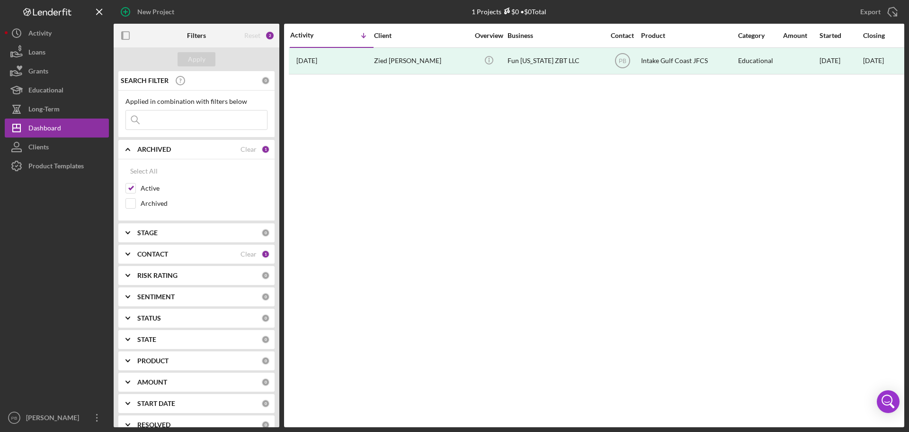
click at [129, 151] on icon "Icon/Expander" at bounding box center [128, 149] width 24 height 24
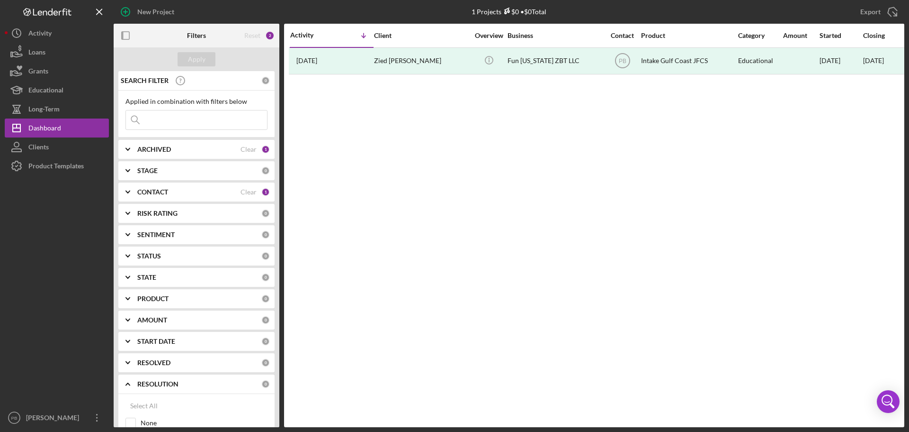
click at [130, 150] on icon "Icon/Expander" at bounding box center [128, 149] width 24 height 24
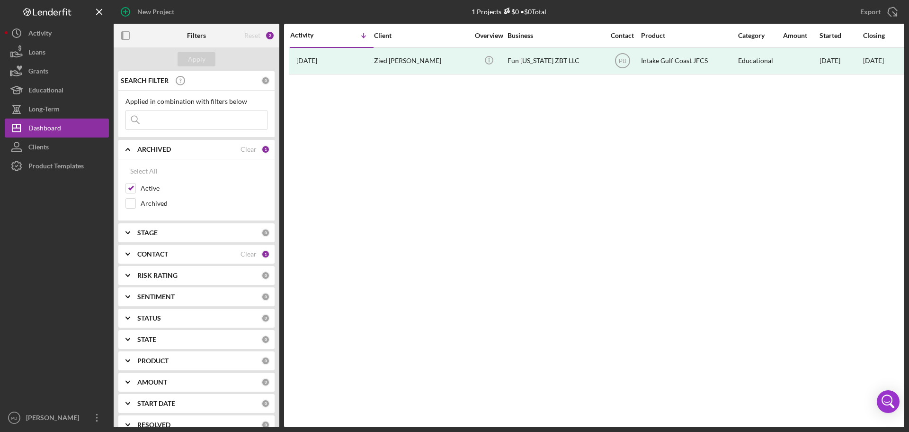
click at [130, 150] on polyline at bounding box center [128, 149] width 4 height 2
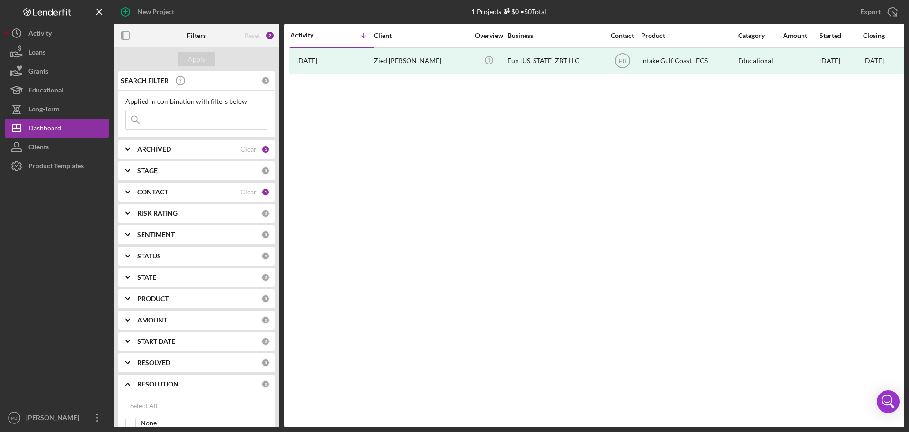
click at [126, 151] on icon "Icon/Expander" at bounding box center [128, 149] width 24 height 24
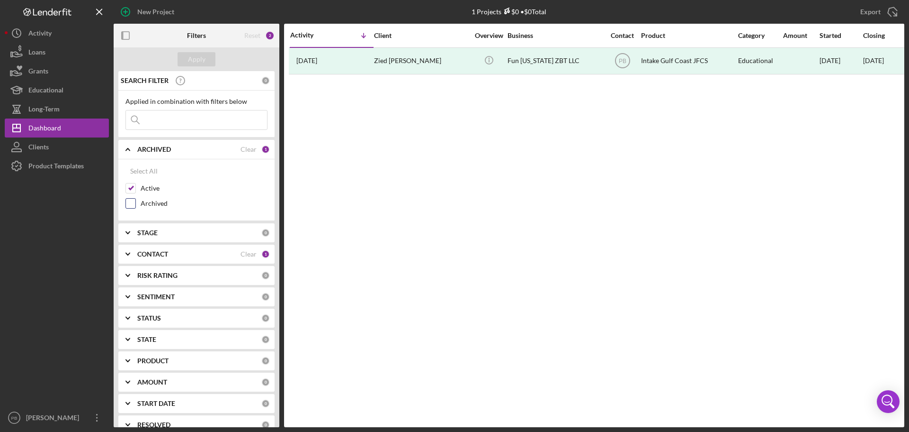
click at [130, 207] on input "Archived" at bounding box center [130, 202] width 9 height 9
checkbox input "true"
click at [132, 187] on input "Active" at bounding box center [130, 187] width 9 height 9
checkbox input "false"
click at [199, 64] on div "Apply" at bounding box center [197, 59] width 18 height 14
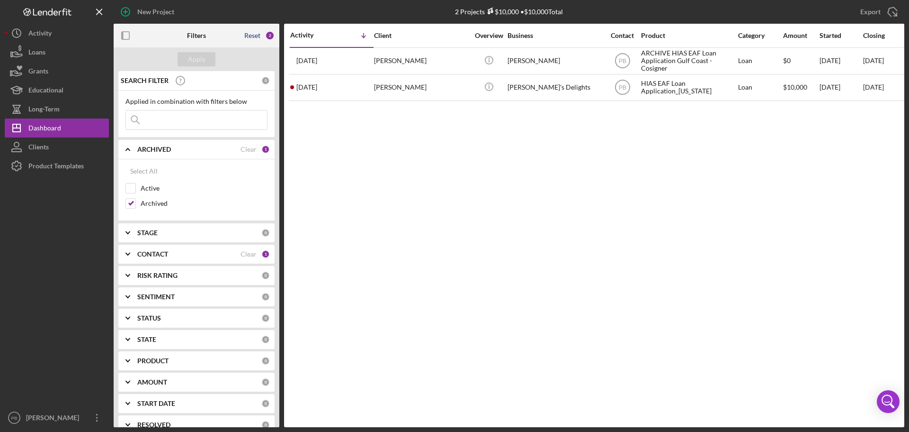
click at [257, 34] on div "Reset" at bounding box center [252, 36] width 16 height 8
checkbox input "true"
checkbox input "false"
click at [206, 57] on button "Apply" at bounding box center [197, 59] width 38 height 14
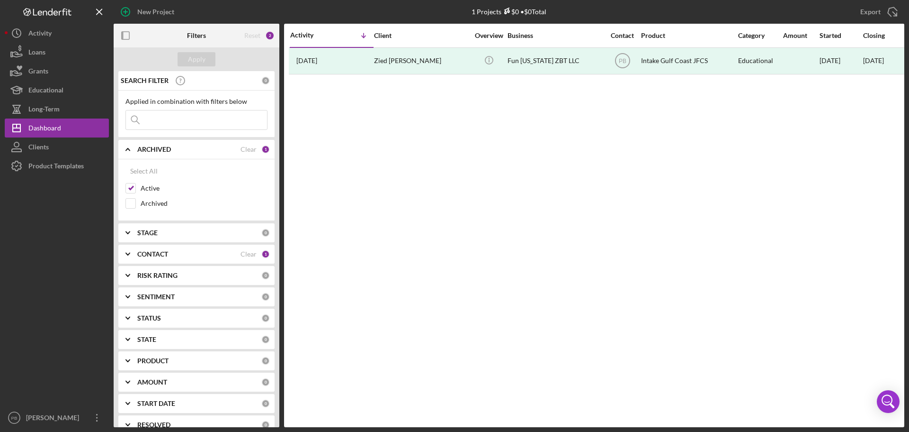
click at [250, 38] on div "Reset" at bounding box center [252, 36] width 16 height 8
click at [129, 148] on icon "Icon/Expander" at bounding box center [128, 149] width 24 height 24
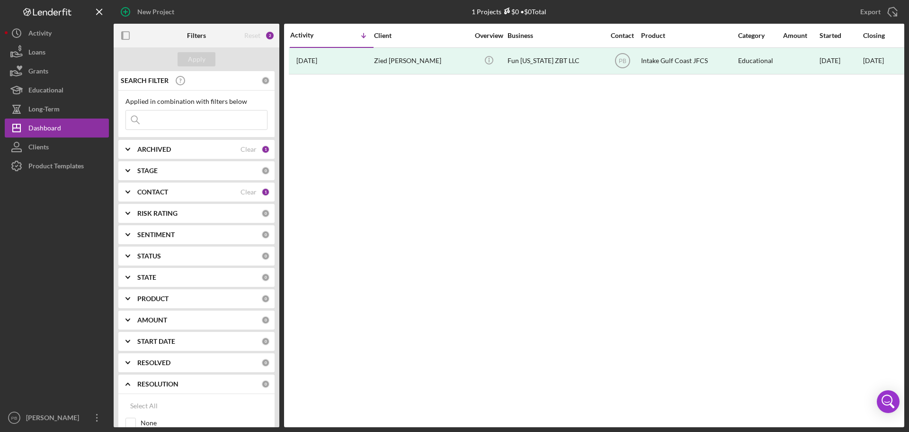
click at [129, 148] on icon "Icon/Expander" at bounding box center [128, 149] width 24 height 24
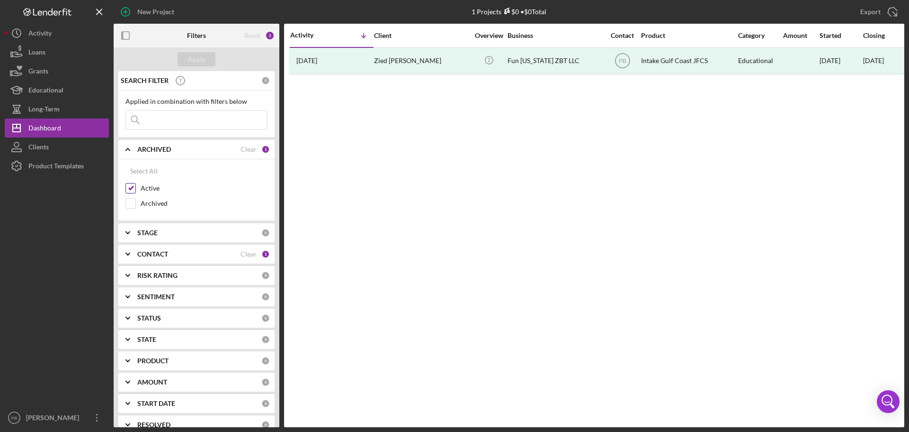
click at [132, 187] on input "Active" at bounding box center [130, 187] width 9 height 9
checkbox input "false"
click at [194, 58] on div "Apply" at bounding box center [197, 59] width 18 height 14
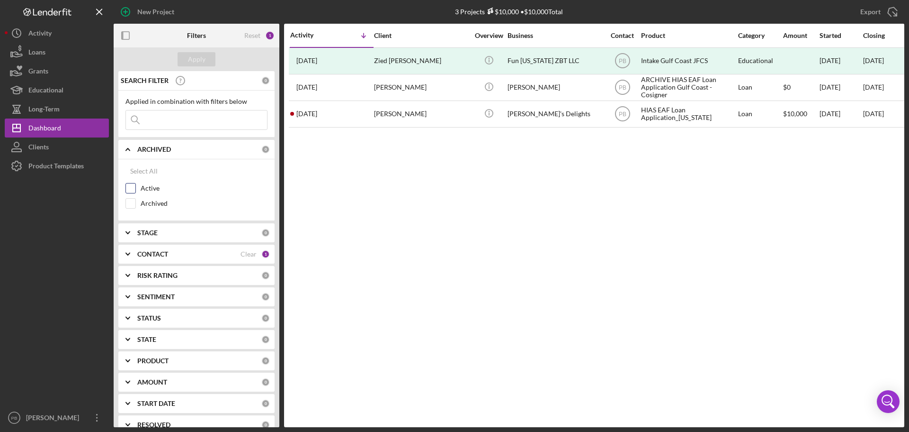
click at [128, 186] on input "Active" at bounding box center [130, 187] width 9 height 9
checkbox input "true"
click at [197, 57] on div "Apply" at bounding box center [197, 59] width 18 height 14
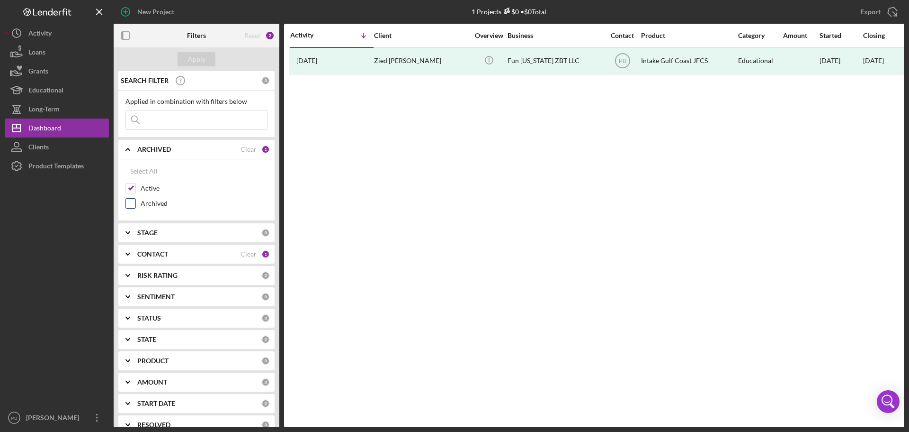
click at [131, 204] on input "Archived" at bounding box center [130, 202] width 9 height 9
checkbox input "true"
click at [202, 61] on div "Apply" at bounding box center [197, 59] width 18 height 14
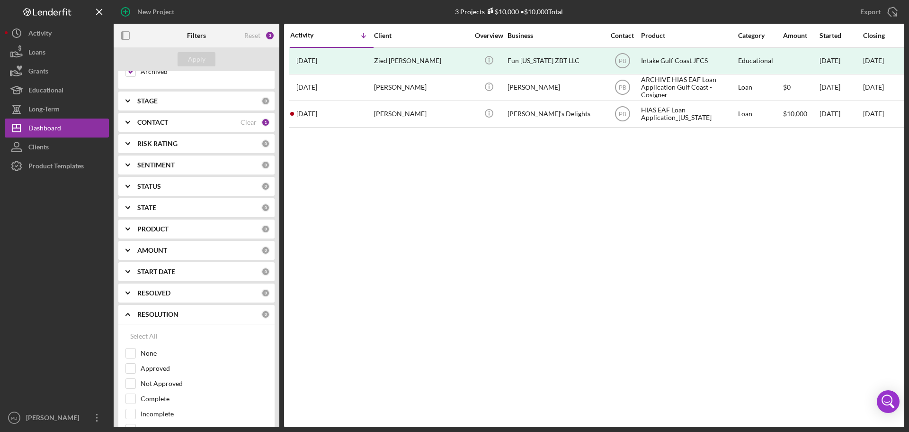
scroll to position [142, 0]
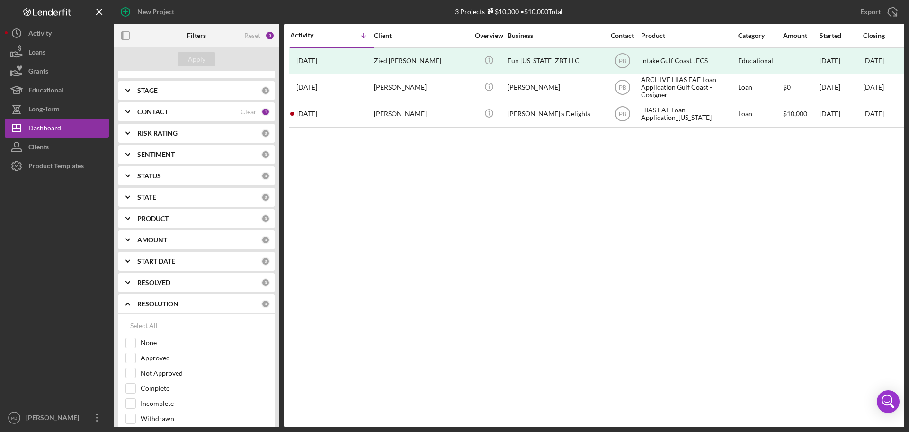
click at [127, 113] on polyline at bounding box center [128, 112] width 4 height 2
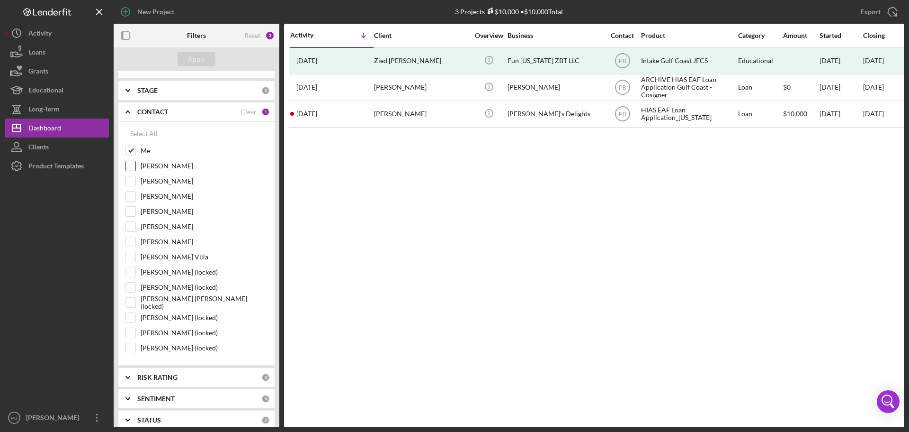
click at [130, 167] on input "[PERSON_NAME]" at bounding box center [130, 165] width 9 height 9
checkbox input "true"
click at [131, 182] on input "[PERSON_NAME]" at bounding box center [130, 180] width 9 height 9
checkbox input "true"
click at [129, 197] on input "[PERSON_NAME]" at bounding box center [130, 195] width 9 height 9
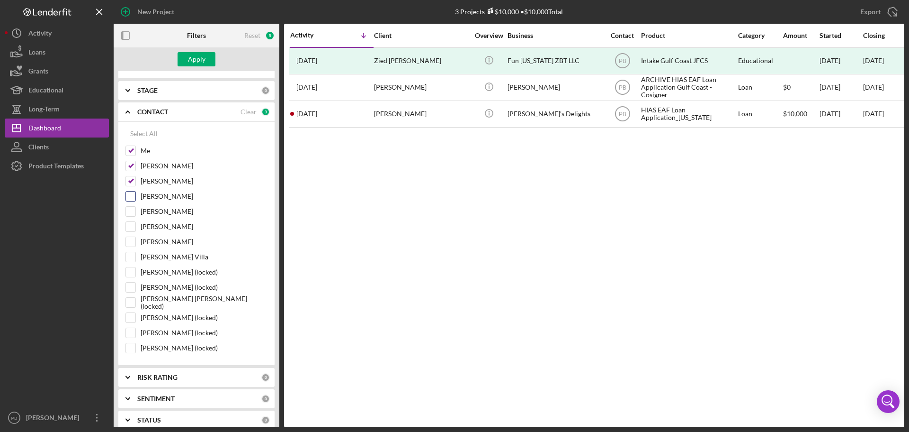
checkbox input "true"
click at [131, 212] on input "[PERSON_NAME]" at bounding box center [130, 211] width 9 height 9
checkbox input "true"
click at [130, 226] on input "[PERSON_NAME]" at bounding box center [130, 226] width 9 height 9
checkbox input "true"
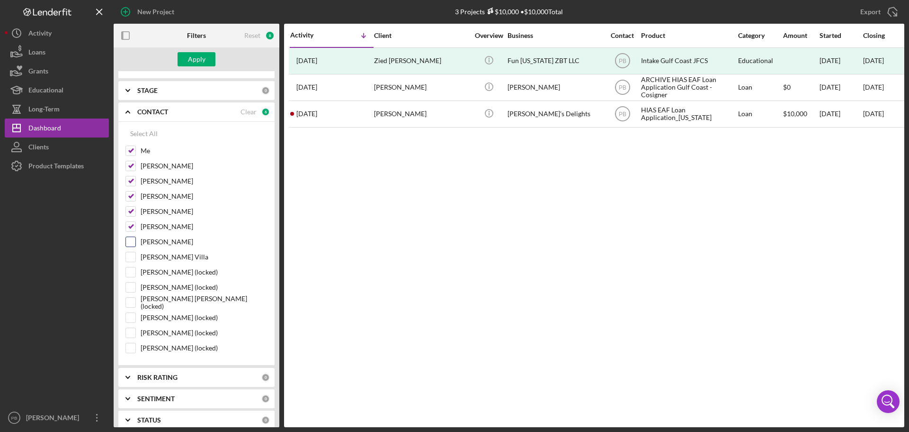
click at [131, 243] on input "[PERSON_NAME]" at bounding box center [130, 241] width 9 height 9
checkbox input "true"
click at [132, 257] on input "[PERSON_NAME] Villa" at bounding box center [130, 256] width 9 height 9
checkbox input "true"
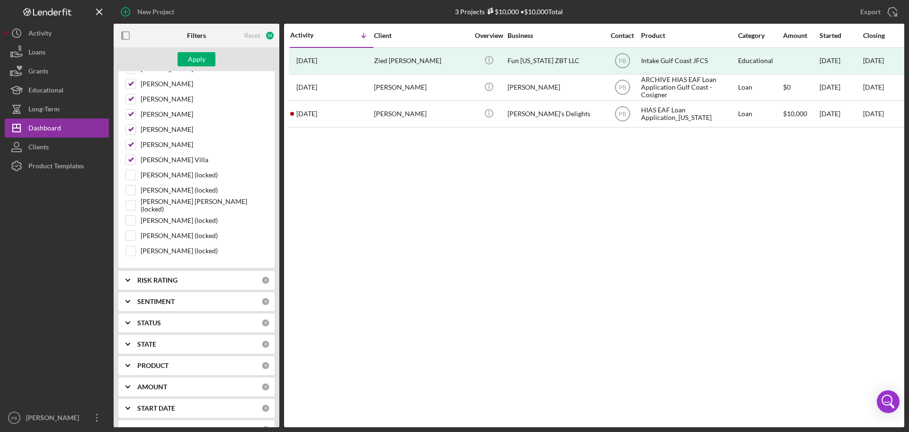
scroll to position [237, 0]
click at [196, 55] on div "Apply" at bounding box center [197, 59] width 18 height 14
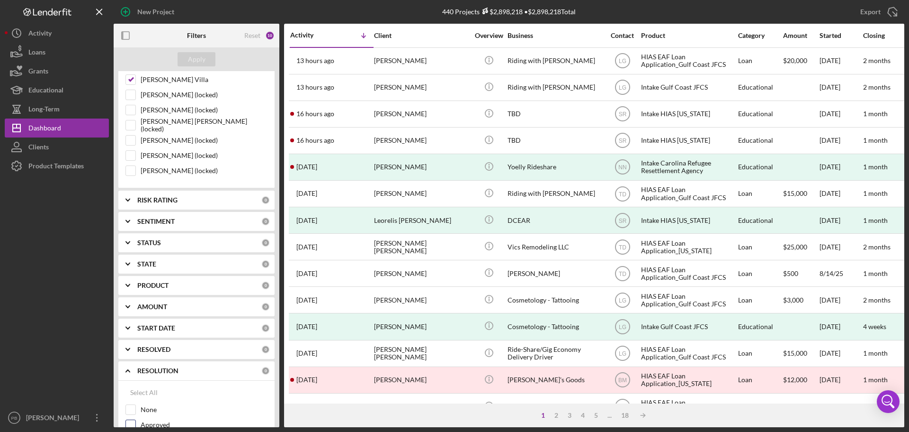
scroll to position [521, 0]
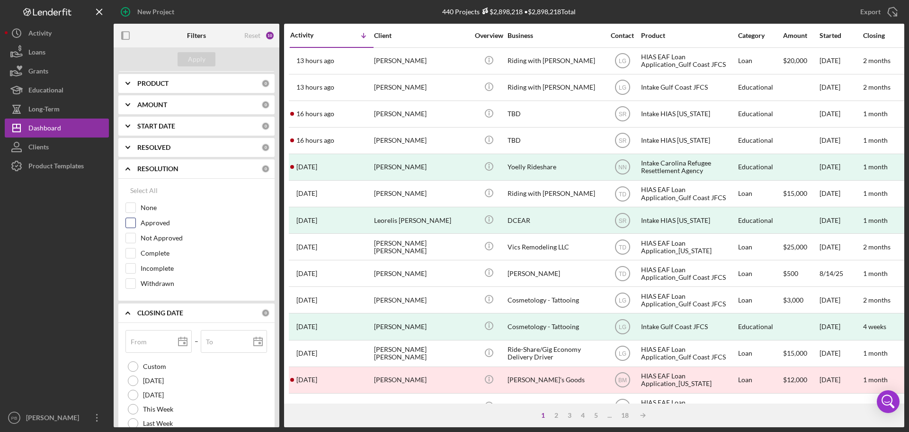
click at [132, 224] on input "Approved" at bounding box center [130, 222] width 9 height 9
checkbox input "true"
click at [197, 56] on div "Apply" at bounding box center [197, 59] width 18 height 14
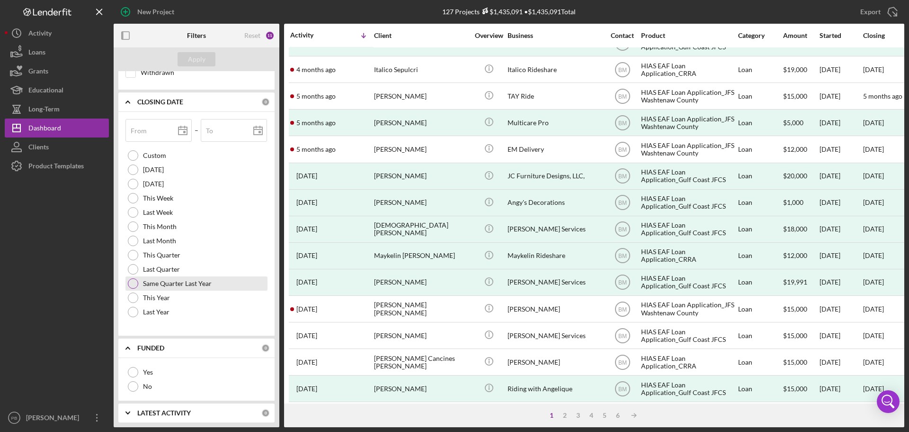
scroll to position [734, 0]
click at [130, 369] on div at bounding box center [133, 369] width 10 height 10
click at [192, 57] on div "Apply" at bounding box center [197, 59] width 18 height 14
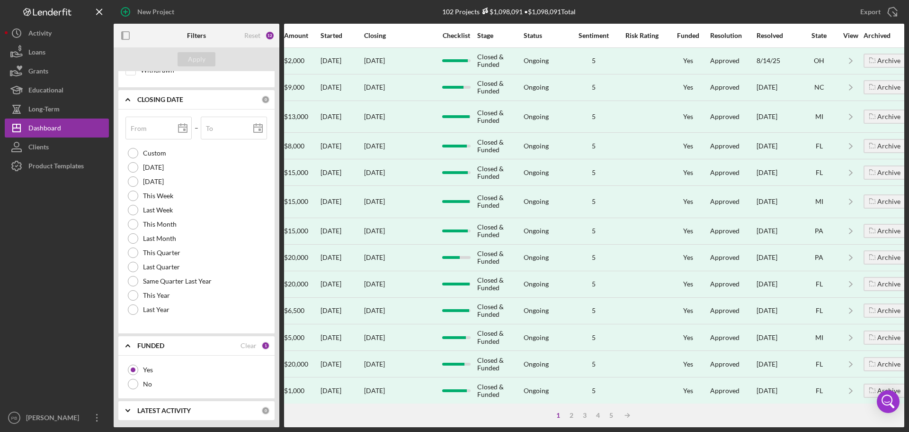
scroll to position [0, 519]
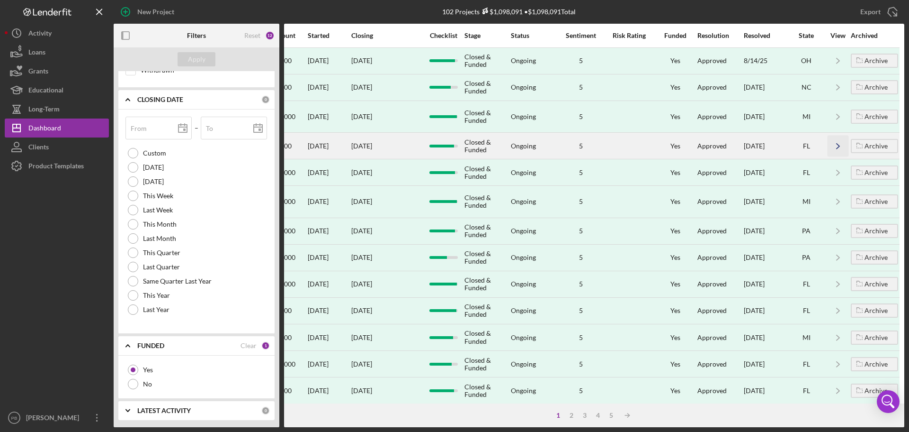
click at [830, 140] on icon "Icon/Navigate" at bounding box center [838, 145] width 21 height 21
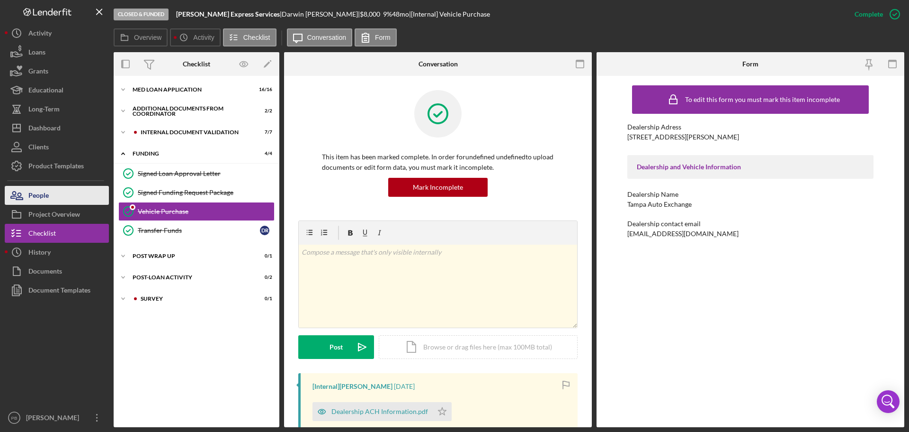
click at [54, 194] on button "People" at bounding box center [57, 195] width 104 height 19
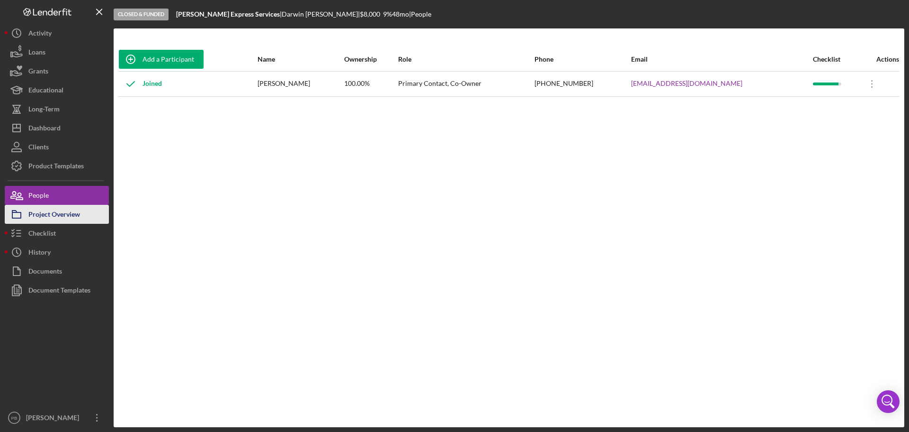
click at [49, 214] on div "Project Overview" at bounding box center [54, 215] width 52 height 21
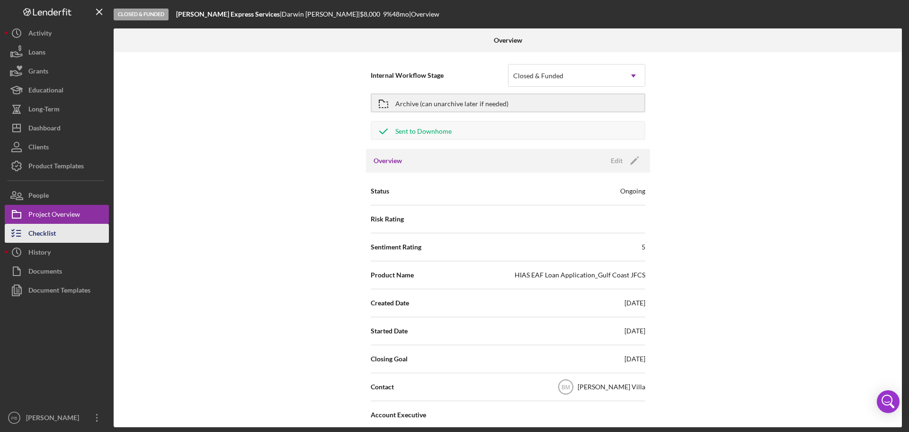
click at [43, 234] on div "Checklist" at bounding box center [41, 234] width 27 height 21
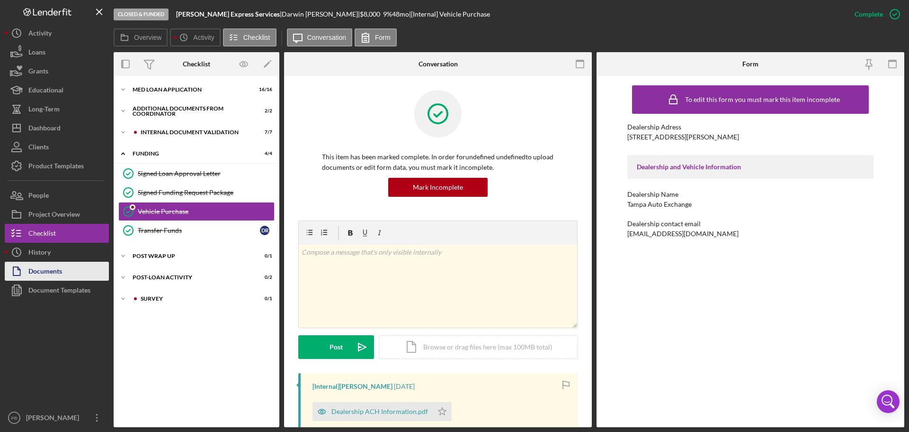
click at [66, 270] on button "Documents" at bounding box center [57, 270] width 104 height 19
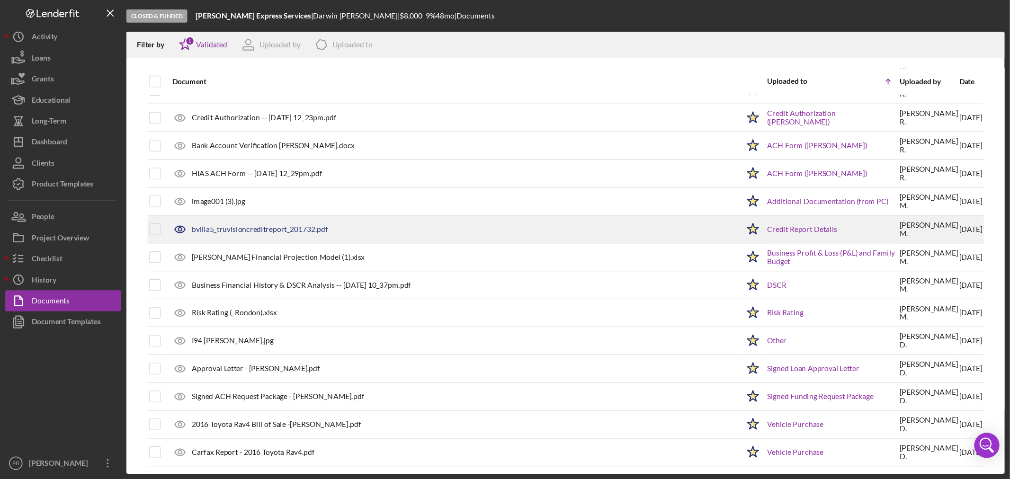
scroll to position [346, 0]
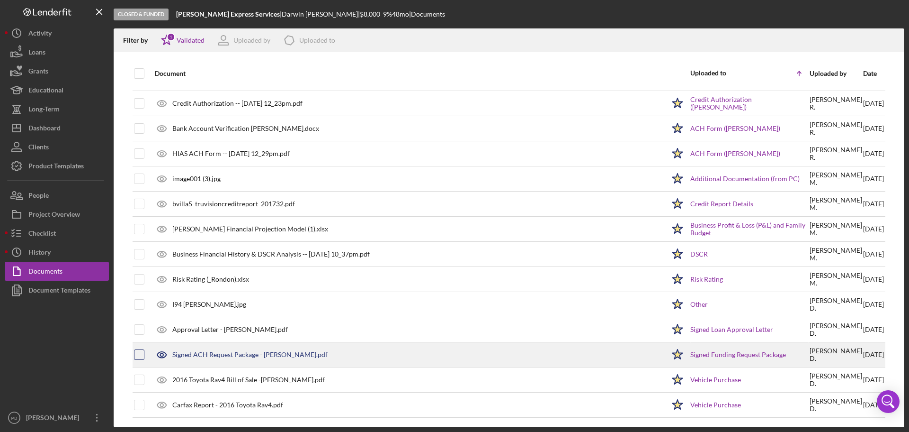
click at [138, 356] on input "checkbox" at bounding box center [139, 354] width 9 height 9
checkbox input "true"
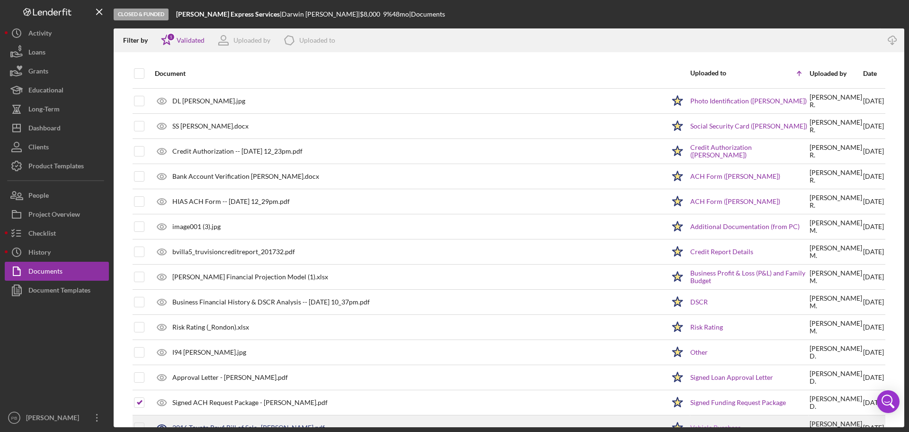
scroll to position [299, 0]
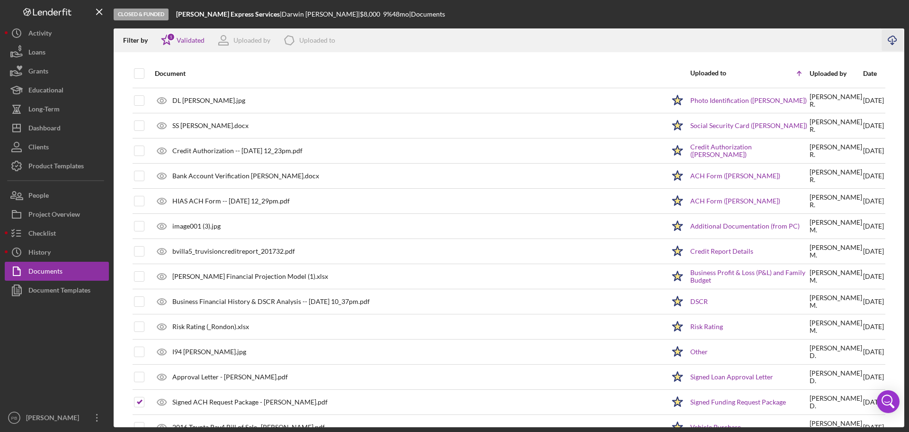
click at [893, 38] on icon "Icon/Download" at bounding box center [892, 40] width 21 height 21
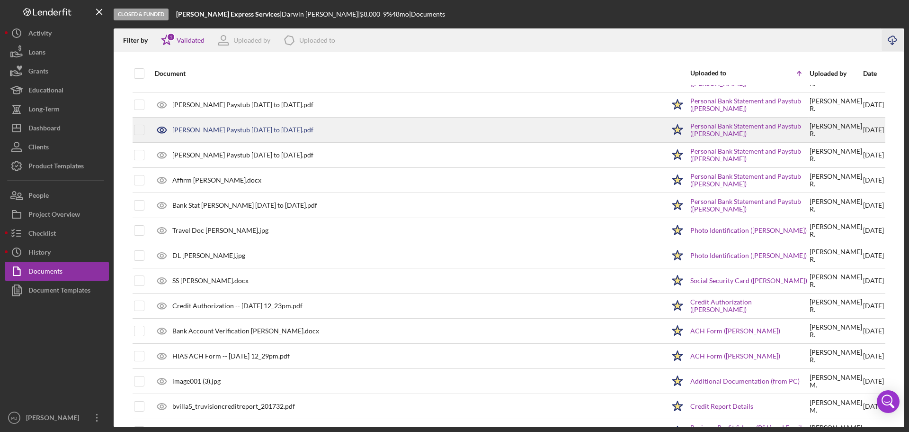
scroll to position [332, 0]
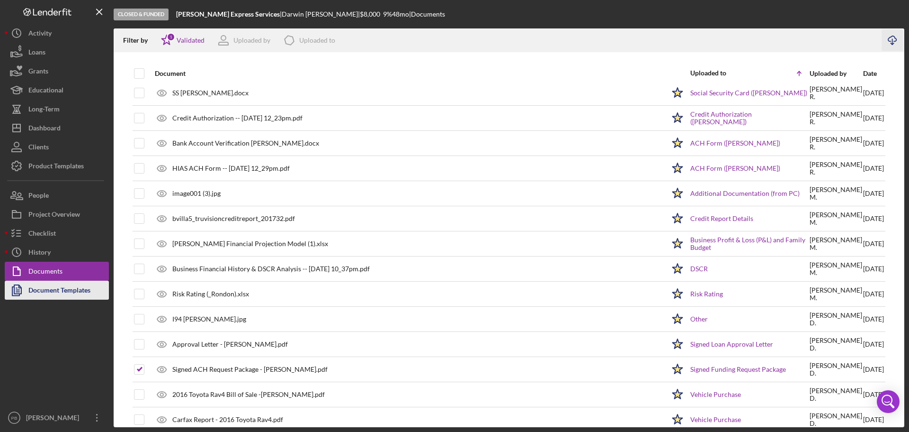
click at [36, 291] on div "Document Templates" at bounding box center [59, 290] width 62 height 21
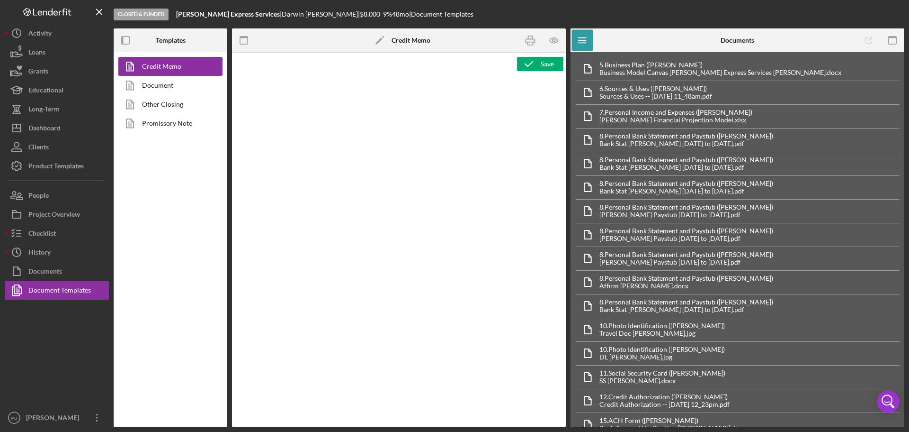
type textarea "<div style="page-break-before: always; clear: both;"> <h2><img src="[URL][DOMAI…"
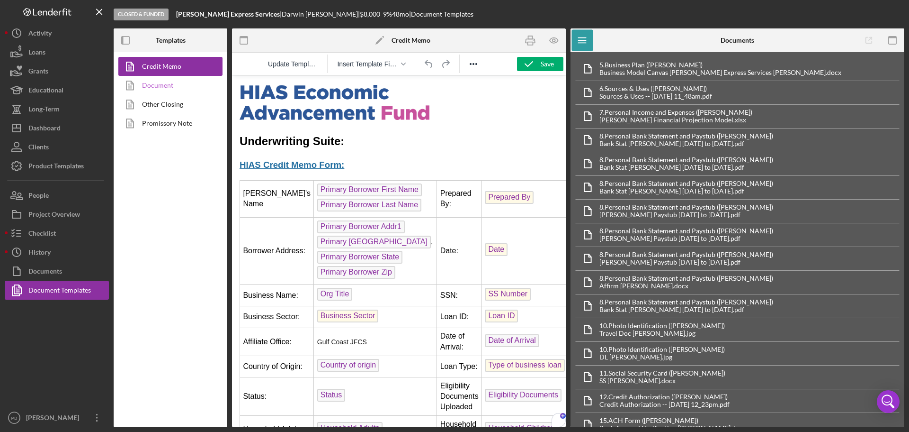
click at [166, 87] on link "Document" at bounding box center [167, 85] width 99 height 19
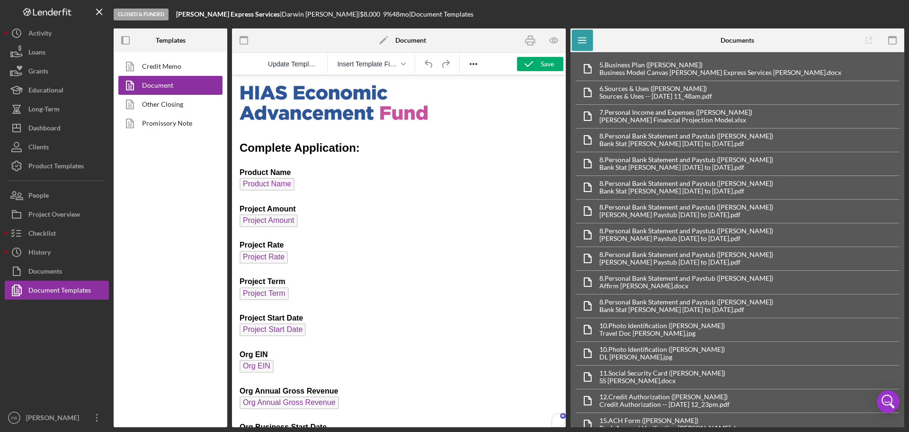
drag, startPoint x: 562, startPoint y: 86, endPoint x: 803, endPoint y: 128, distance: 244.8
click at [557, 43] on icon "button" at bounding box center [554, 40] width 21 height 21
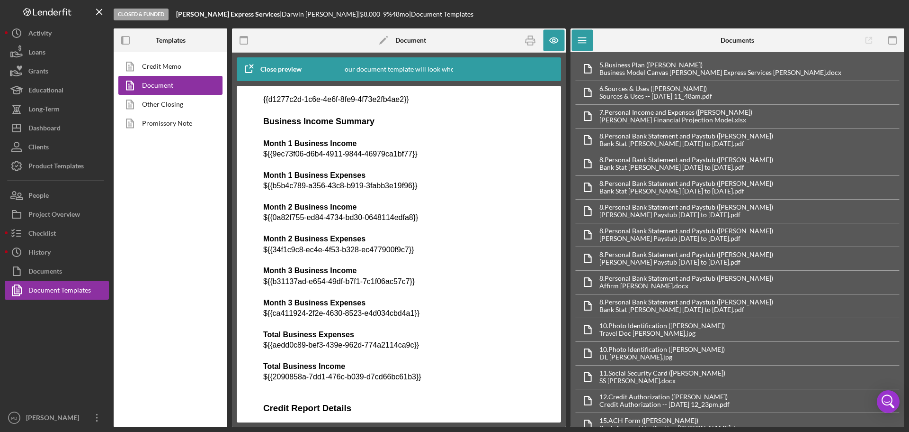
drag, startPoint x: 538, startPoint y: 161, endPoint x: 814, endPoint y: 388, distance: 357.3
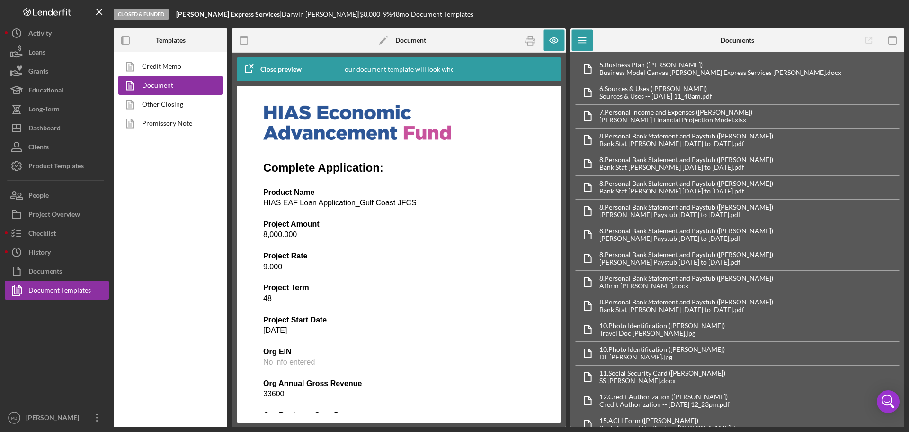
click at [444, 67] on div "This is how your document template will look when completed" at bounding box center [398, 69] width 183 height 24
click at [558, 43] on icon "button" at bounding box center [554, 40] width 21 height 21
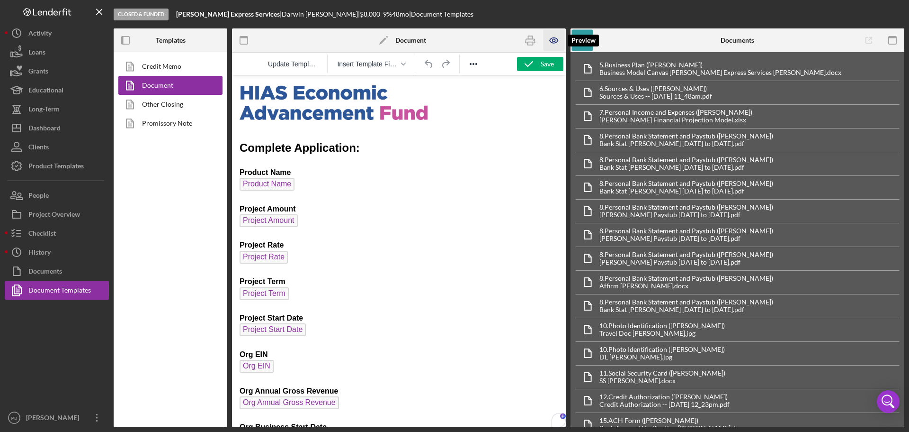
click at [554, 40] on icon "button" at bounding box center [554, 40] width 21 height 21
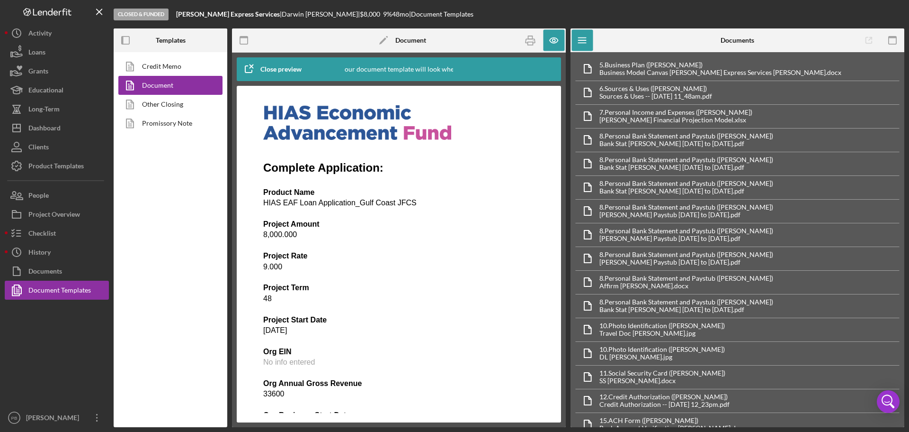
click at [413, 70] on div "This is how your document template will look when completed" at bounding box center [398, 69] width 183 height 24
click at [333, 69] on div "Close preview" at bounding box center [291, 69] width 108 height 24
click at [287, 65] on div "Close preview" at bounding box center [281, 69] width 41 height 19
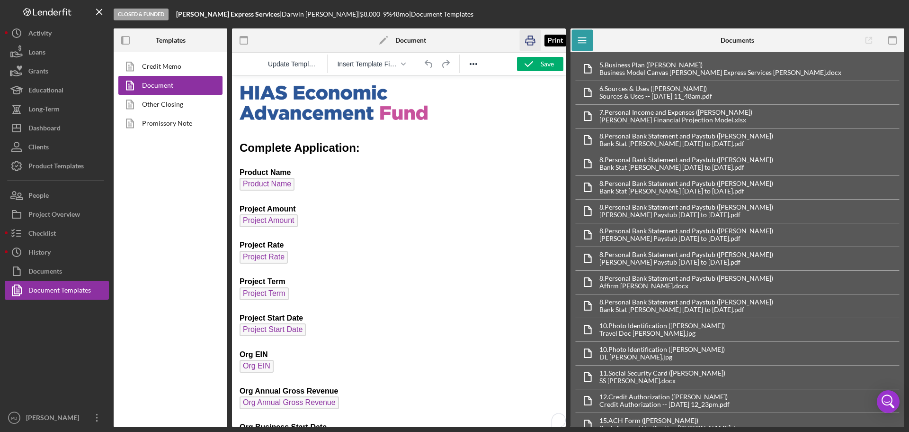
click at [531, 41] on icon "button" at bounding box center [530, 40] width 21 height 21
click at [476, 63] on icon "Reveal or hide additional toolbar items" at bounding box center [473, 63] width 11 height 11
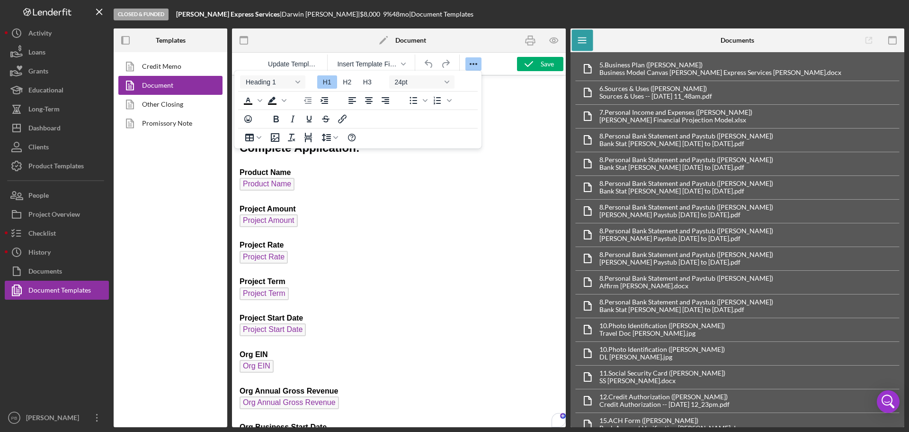
click at [486, 35] on div at bounding box center [510, 40] width 111 height 24
click at [175, 60] on link "Credit Memo" at bounding box center [167, 66] width 99 height 19
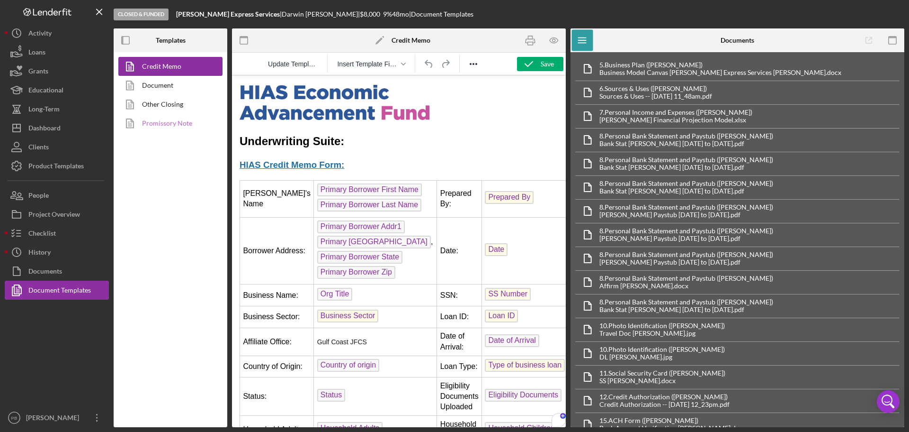
click at [167, 128] on link "Promissory Note" at bounding box center [167, 123] width 99 height 19
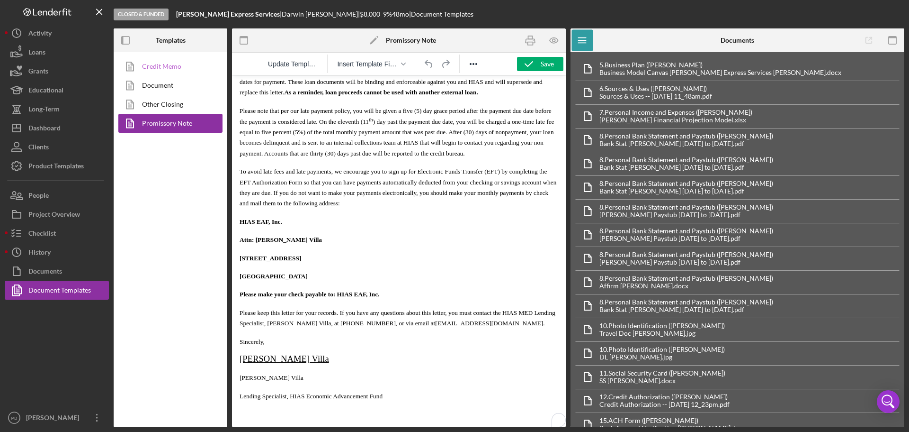
click at [153, 70] on link "Credit Memo" at bounding box center [167, 66] width 99 height 19
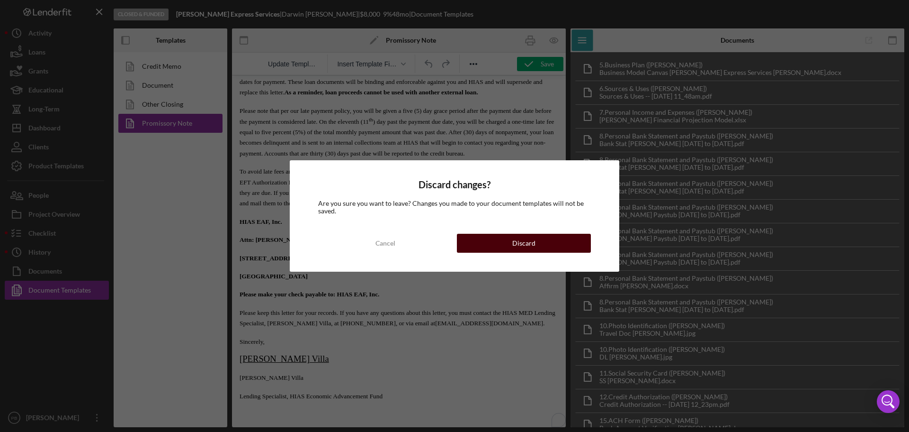
click at [518, 234] on div "Discard" at bounding box center [524, 243] width 23 height 19
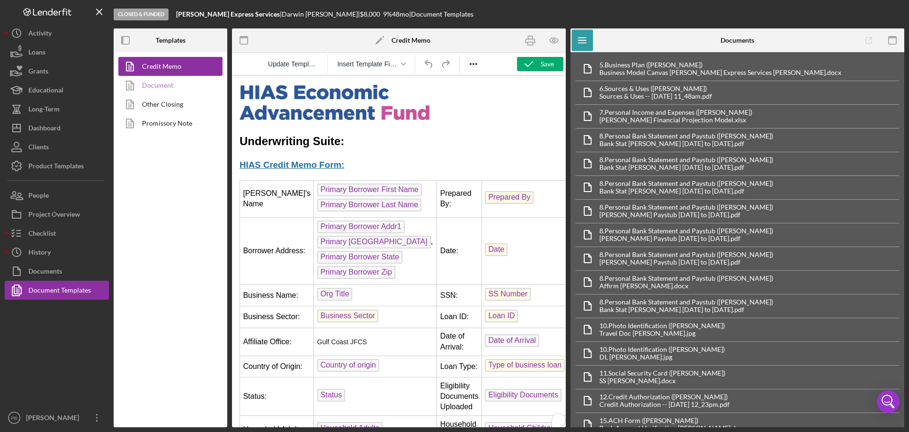
click at [160, 85] on link "Document" at bounding box center [167, 85] width 99 height 19
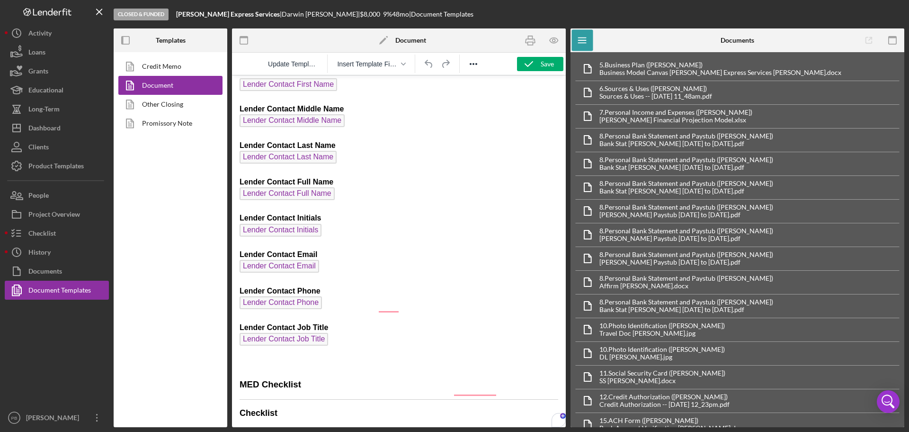
scroll to position [2084, 0]
